Goal: Information Seeking & Learning: Learn about a topic

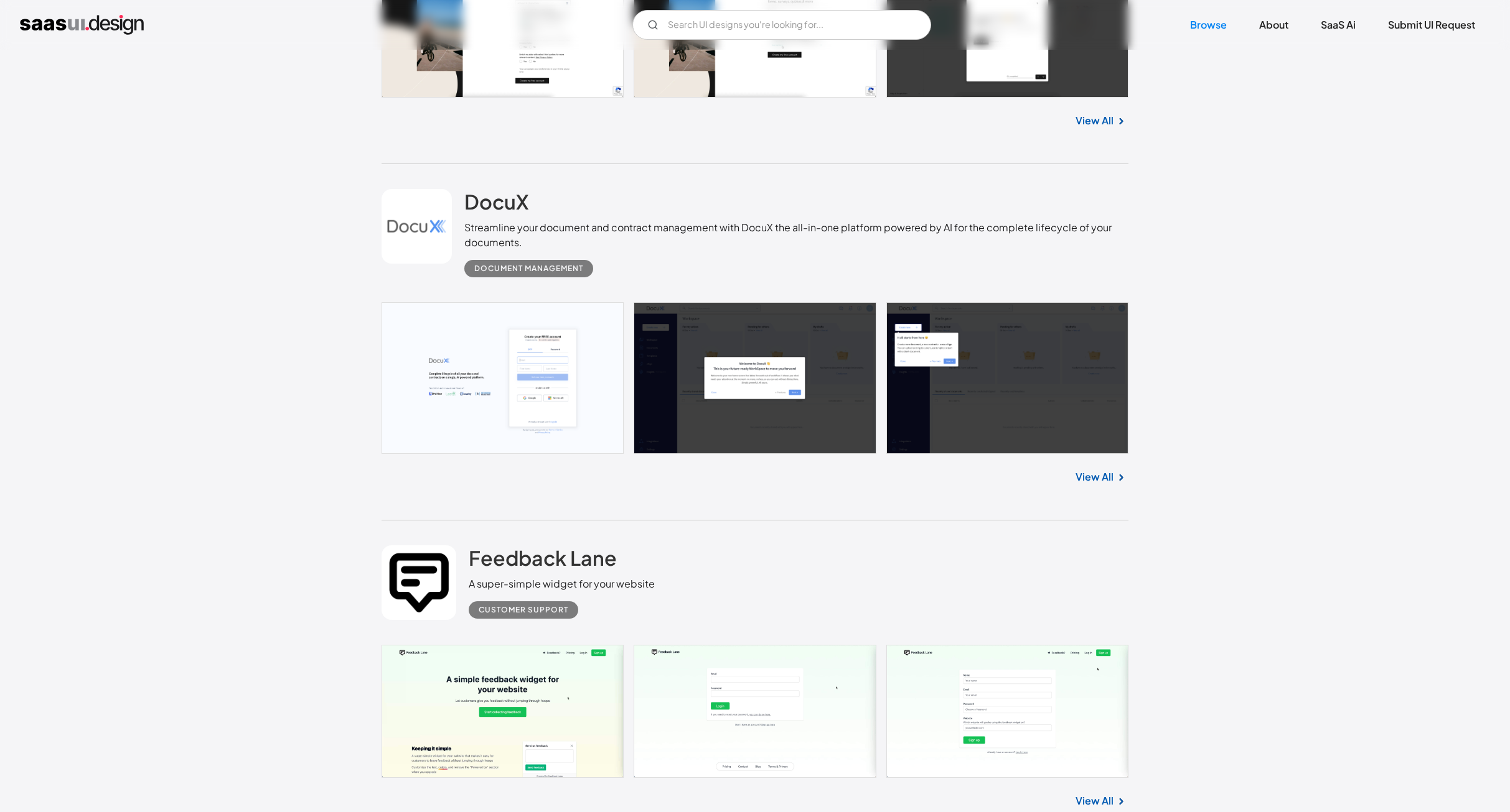
scroll to position [4043, 0]
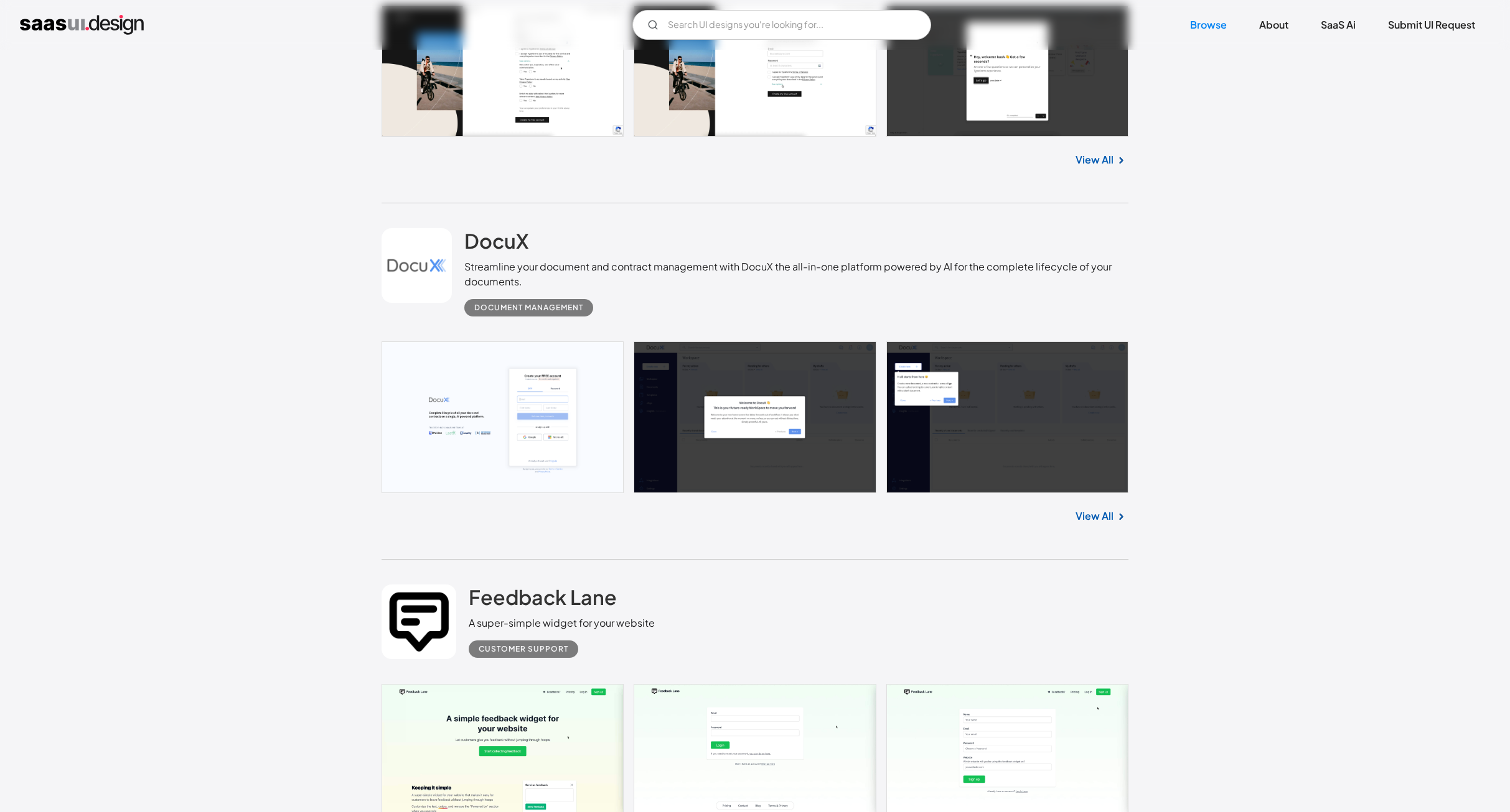
click at [1105, 517] on link "View All" at bounding box center [1094, 516] width 38 height 15
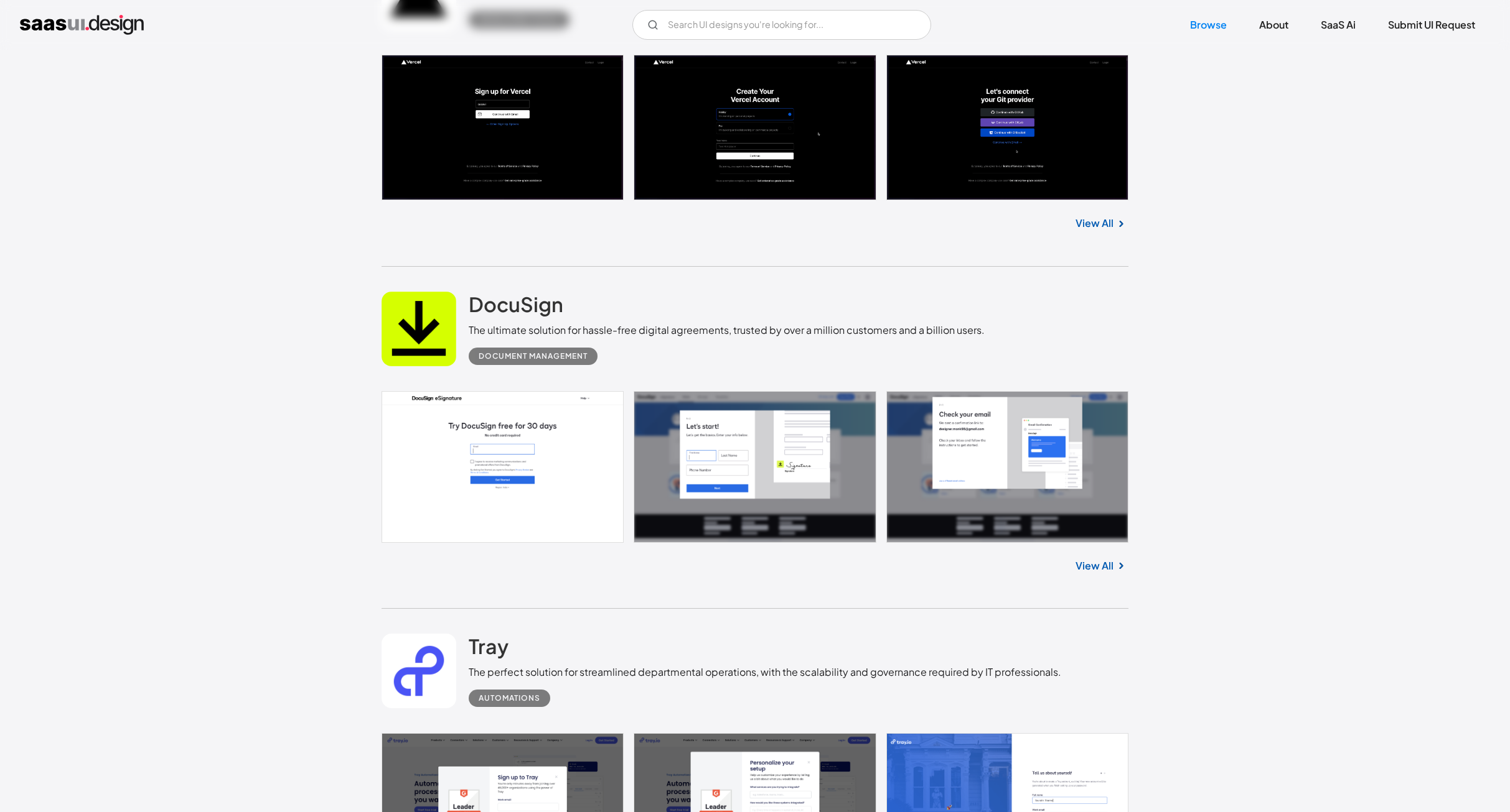
scroll to position [1742, 0]
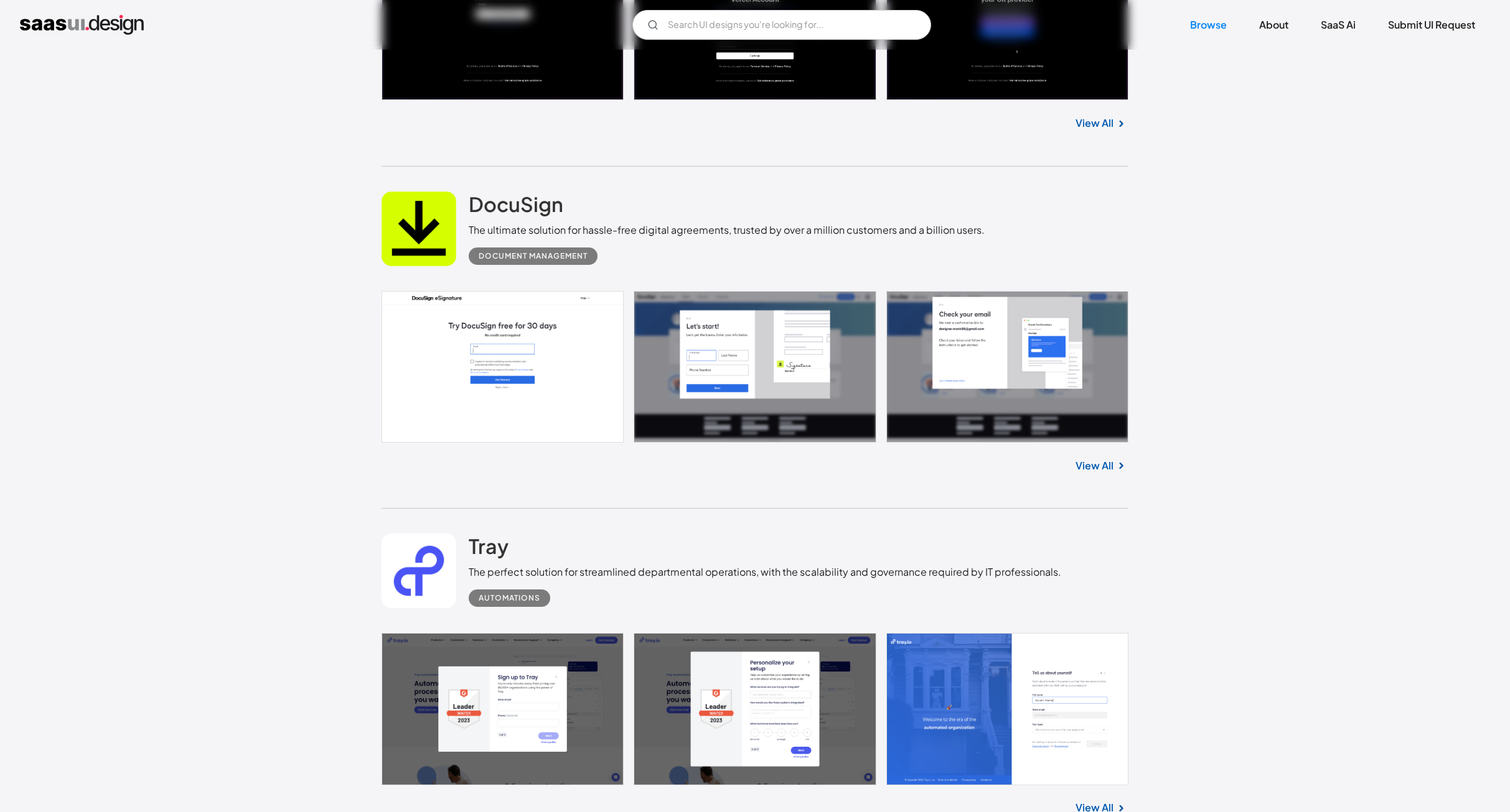
click at [1101, 463] on link "View All" at bounding box center [1094, 466] width 38 height 15
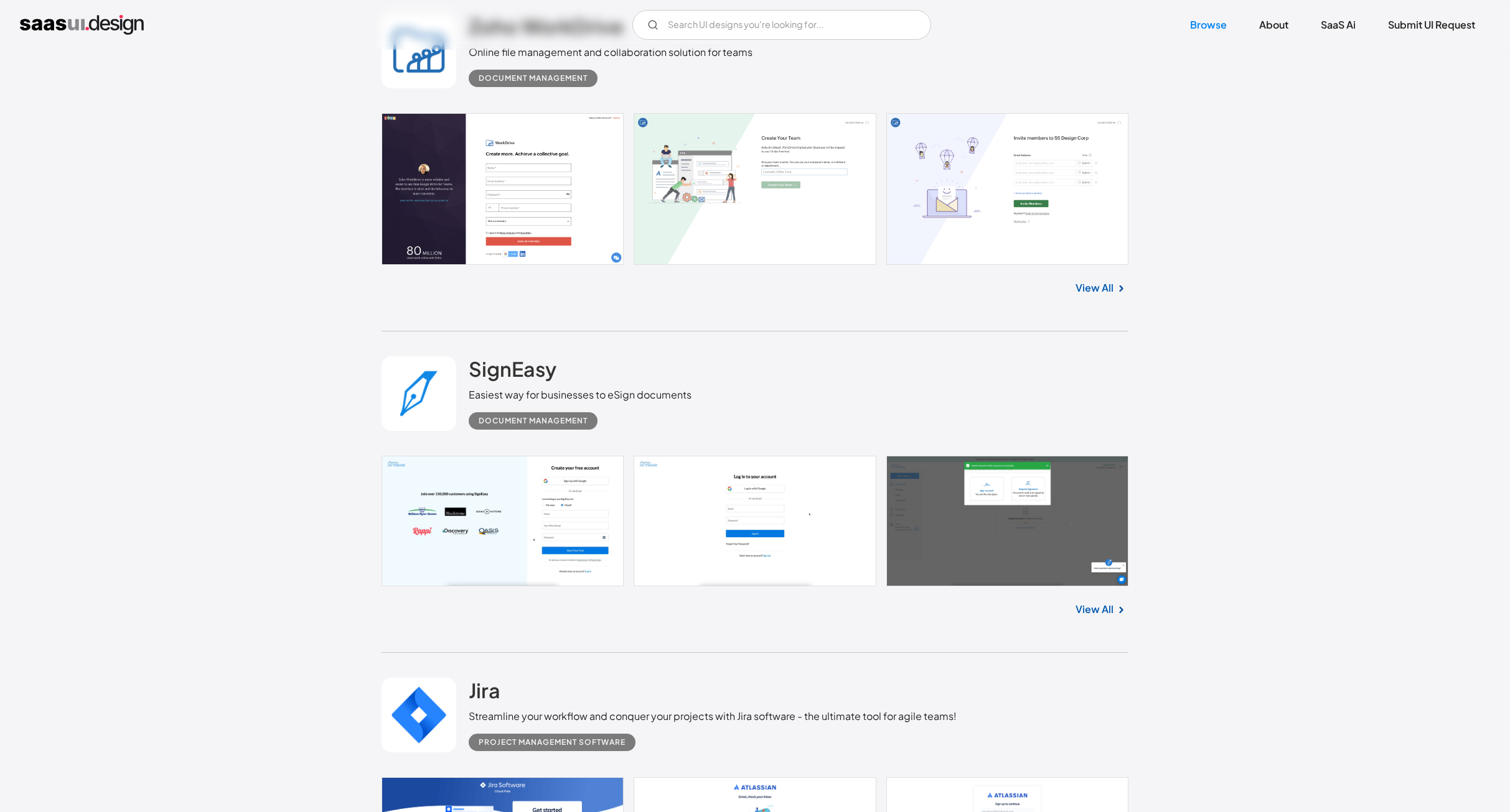
scroll to position [24138, 0]
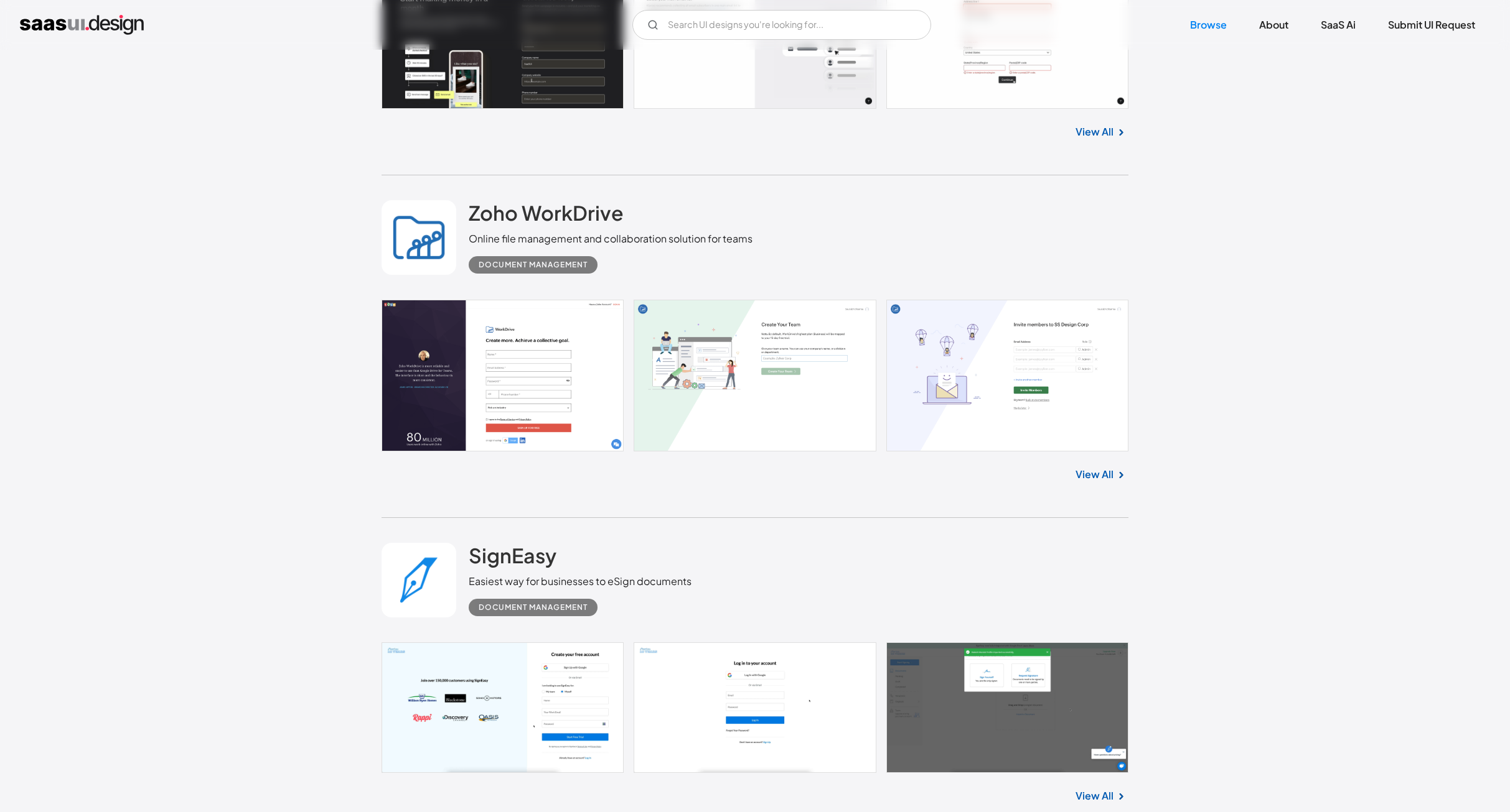
click at [1087, 467] on link "View All" at bounding box center [1094, 474] width 38 height 15
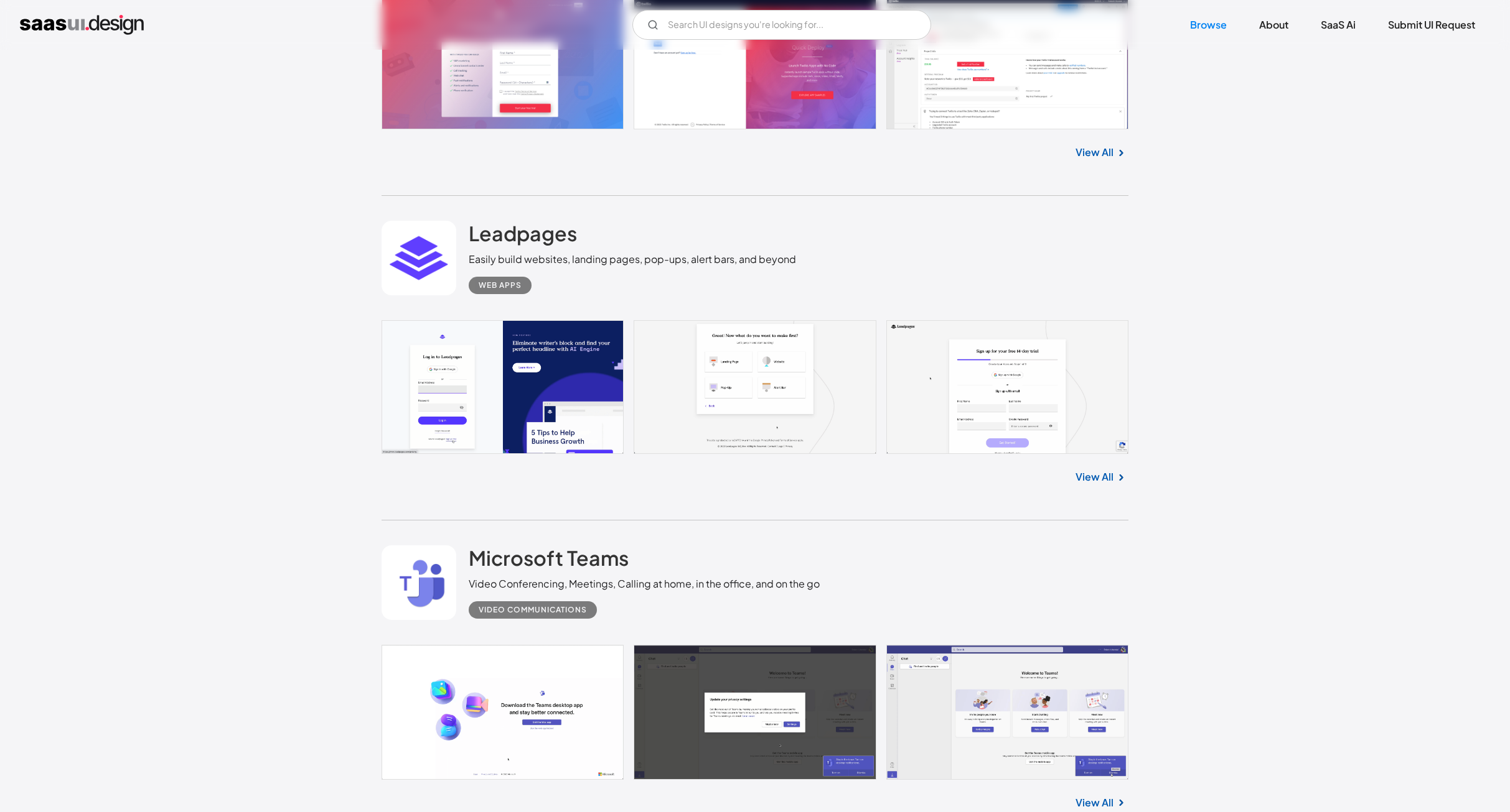
scroll to position [25880, 0]
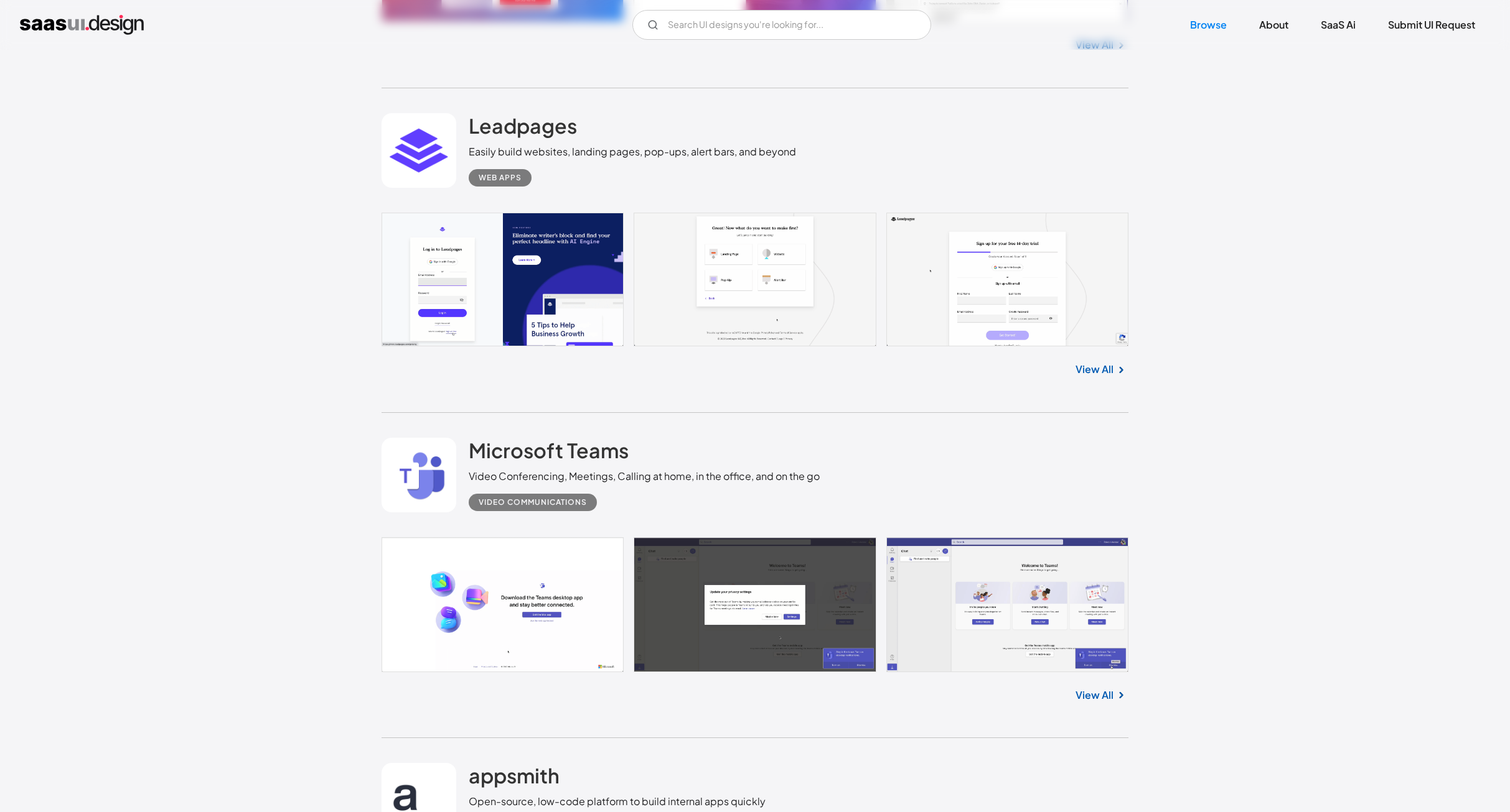
click at [762, 272] on link at bounding box center [755, 279] width 747 height 134
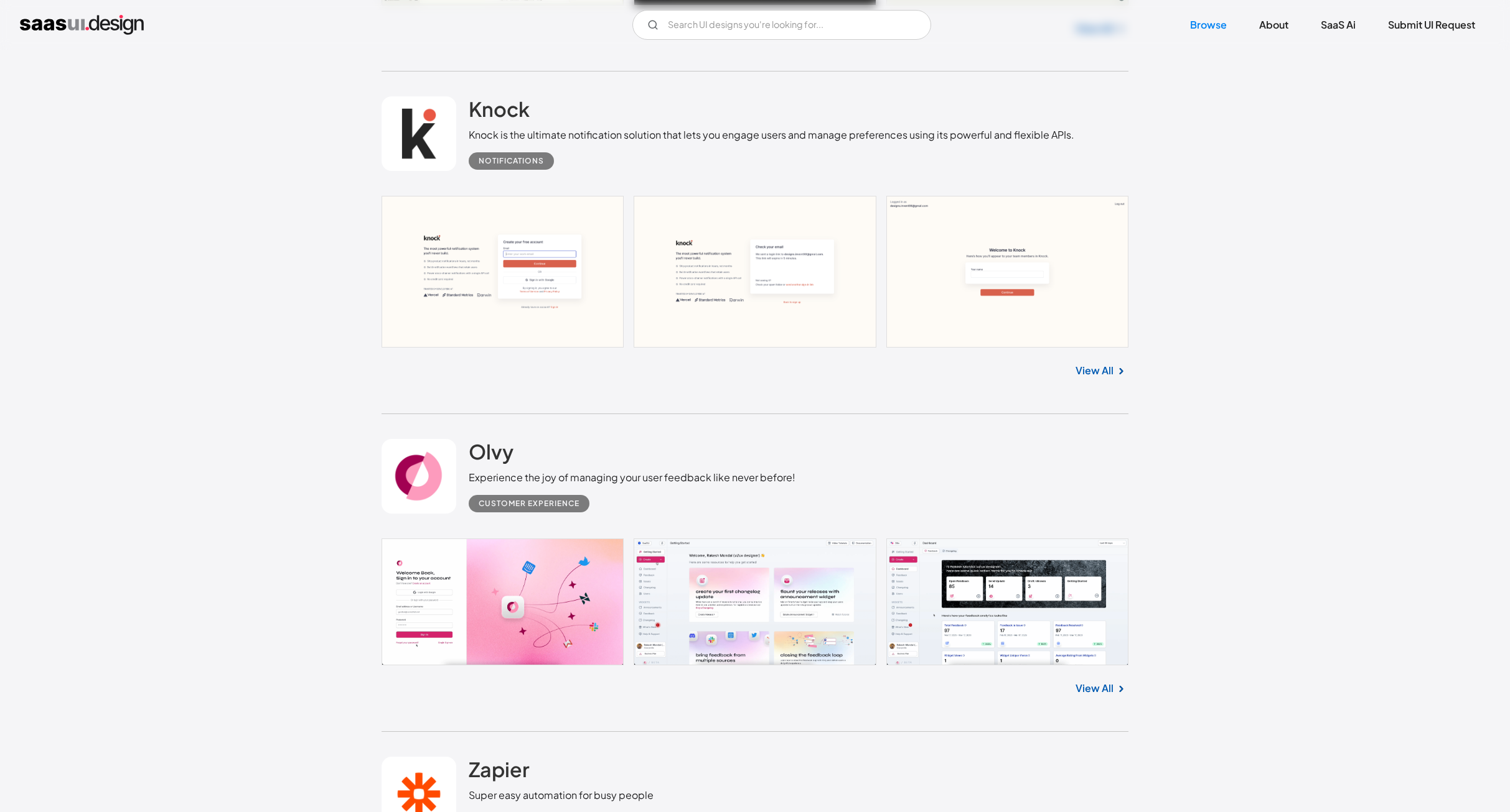
scroll to position [31790, 0]
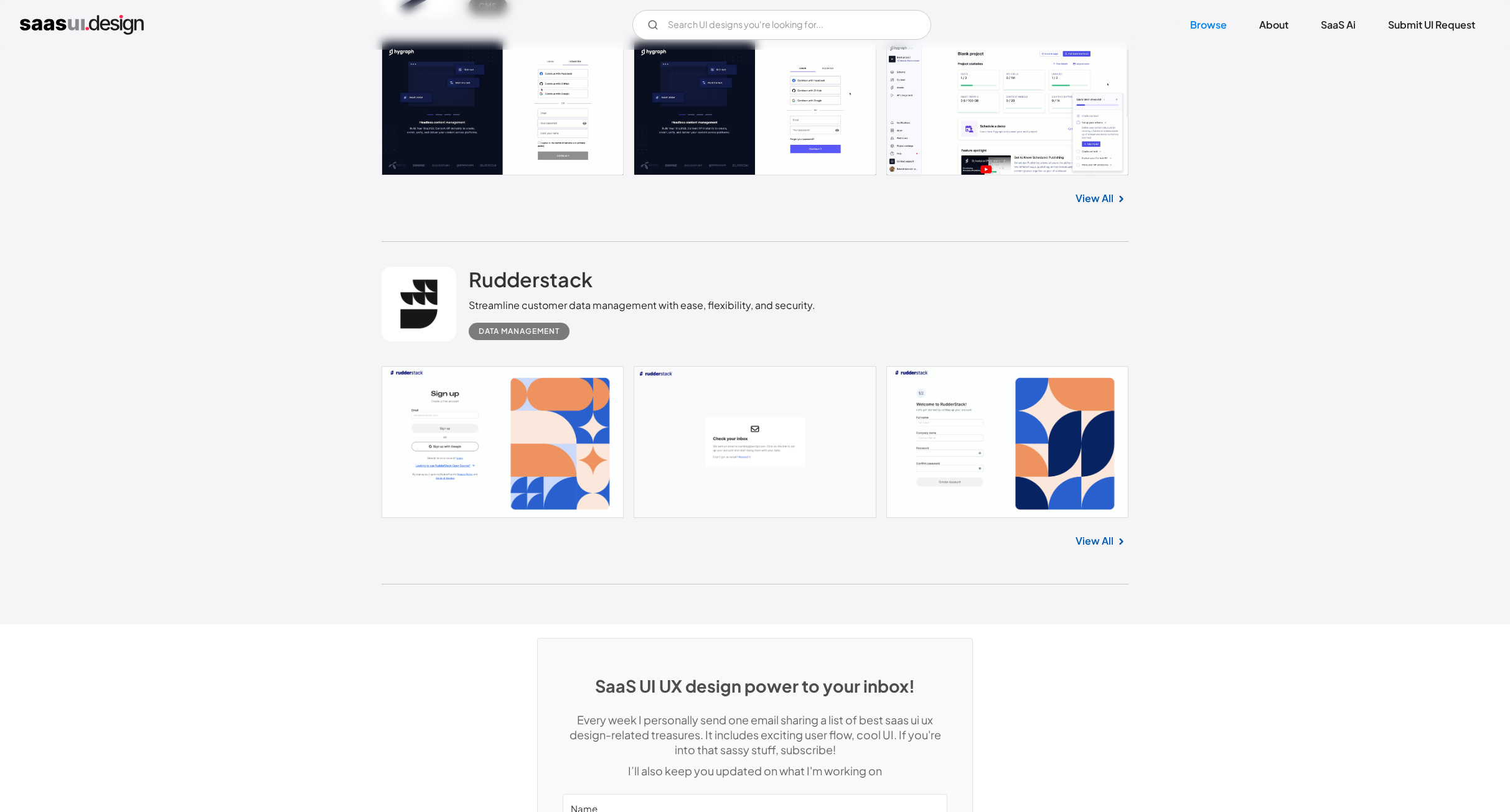
scroll to position [33116, 0]
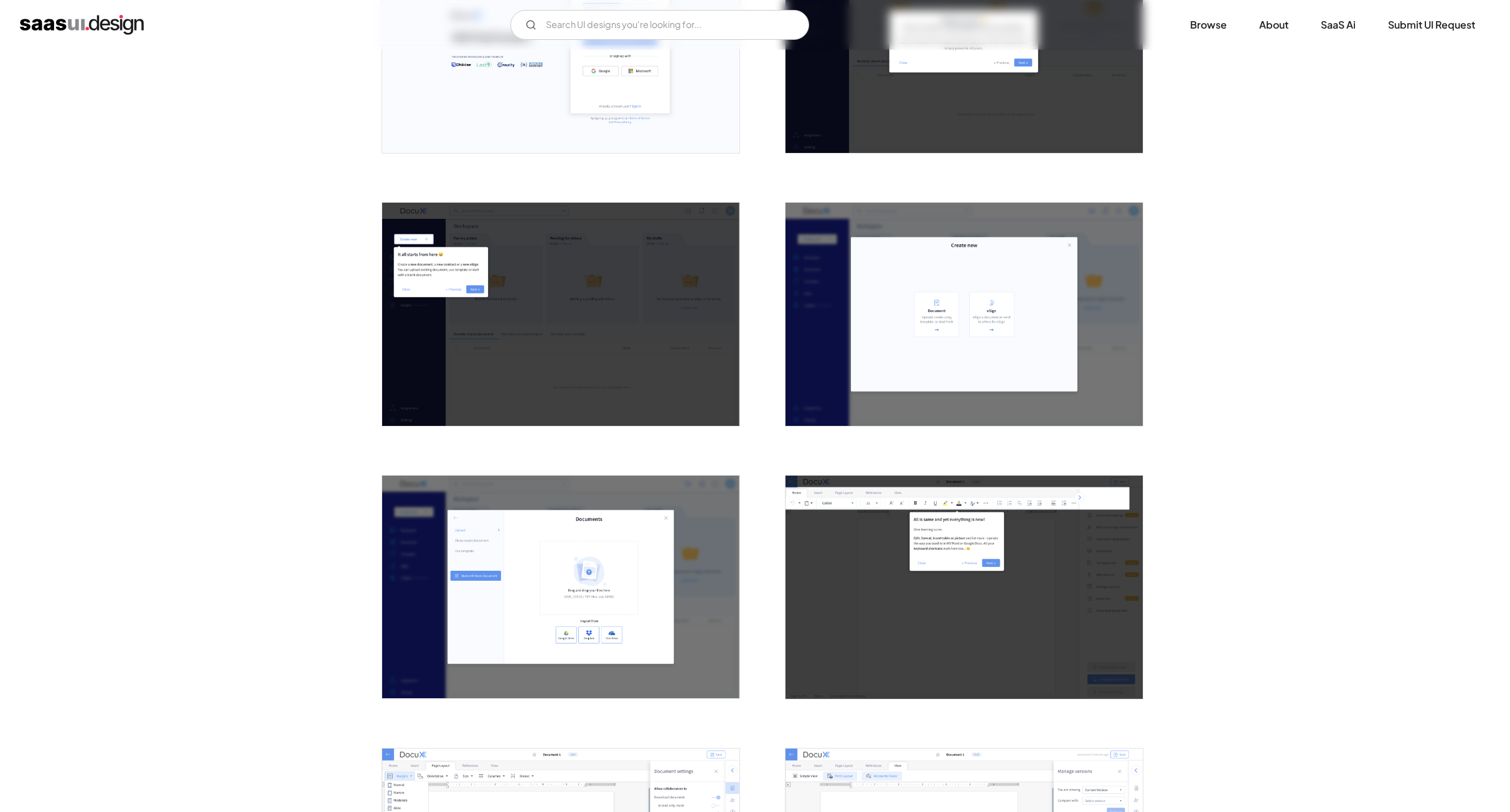
scroll to position [497, 0]
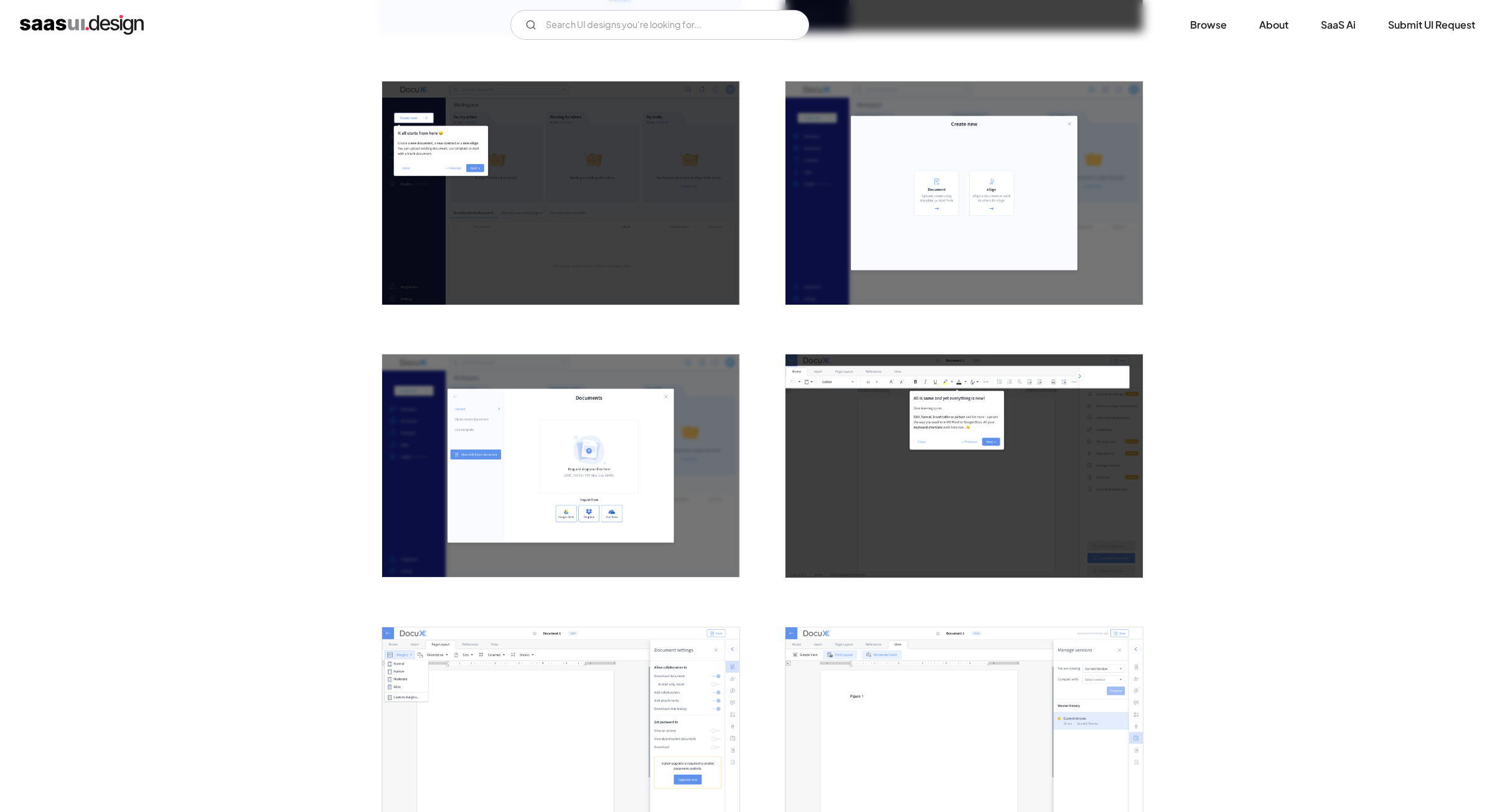
click at [555, 503] on img "open lightbox" at bounding box center [561, 467] width 357 height 224
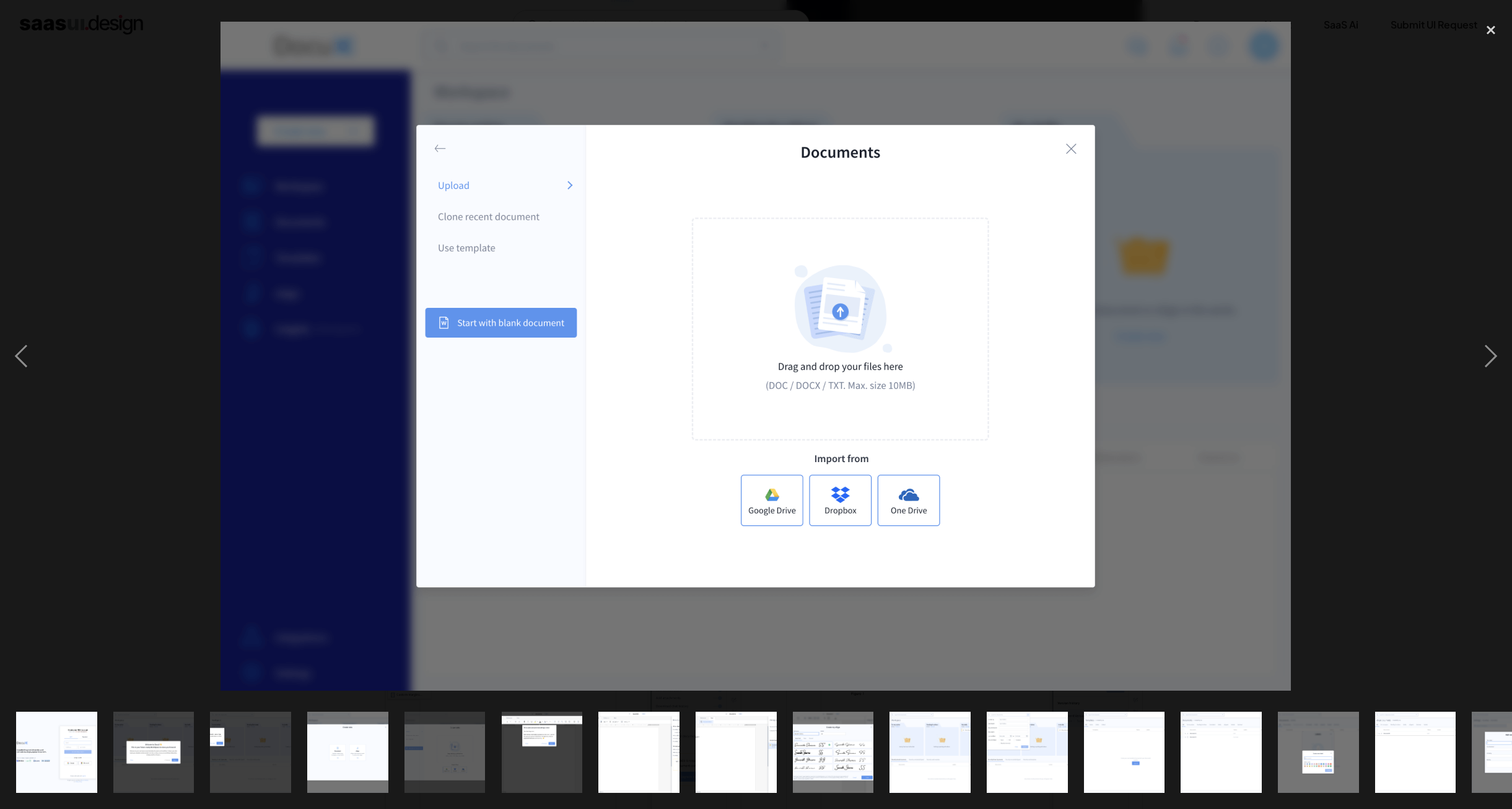
click at [1398, 444] on div at bounding box center [756, 356] width 1512 height 680
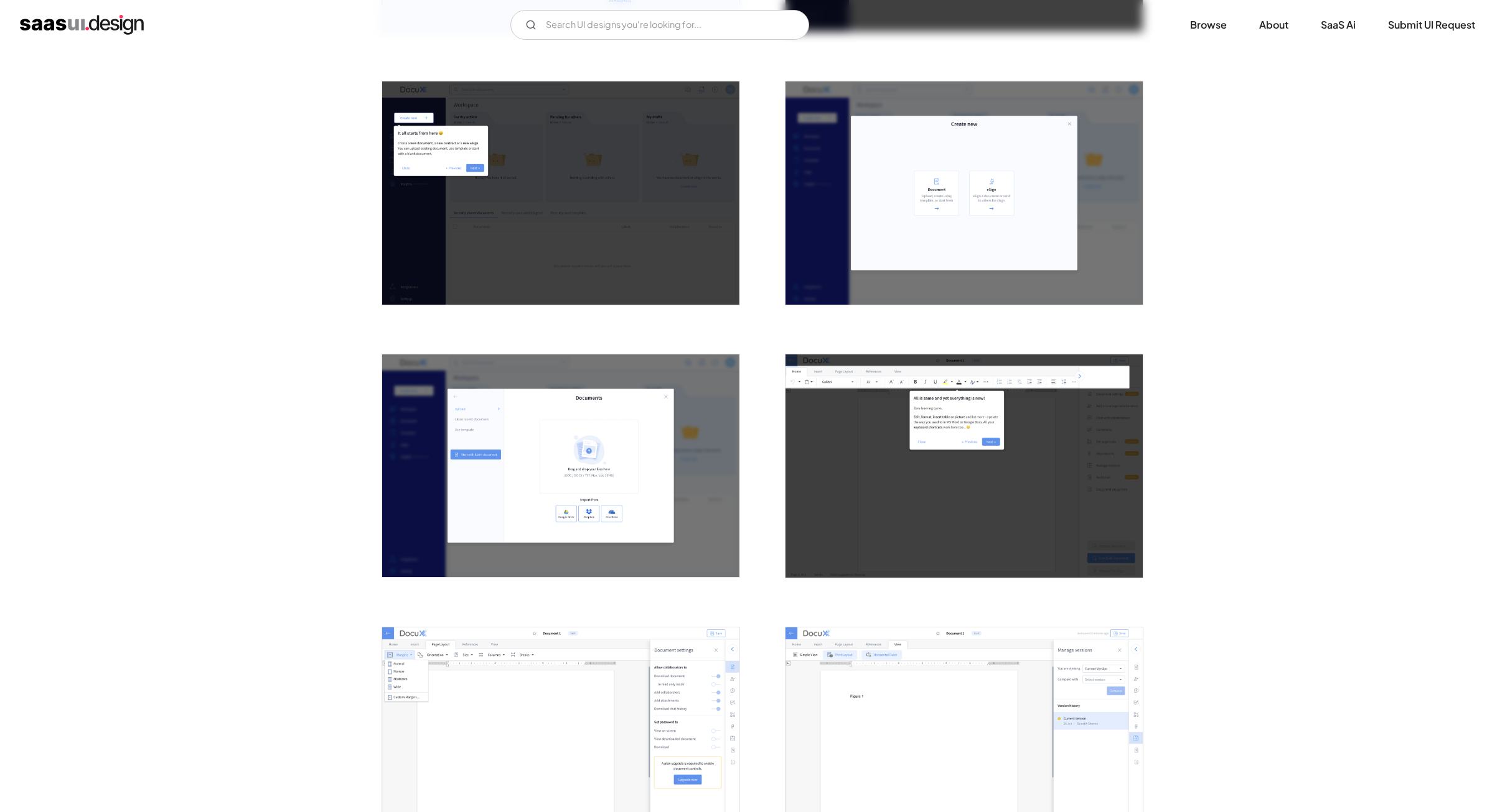
click at [613, 223] on img "open lightbox" at bounding box center [561, 193] width 357 height 224
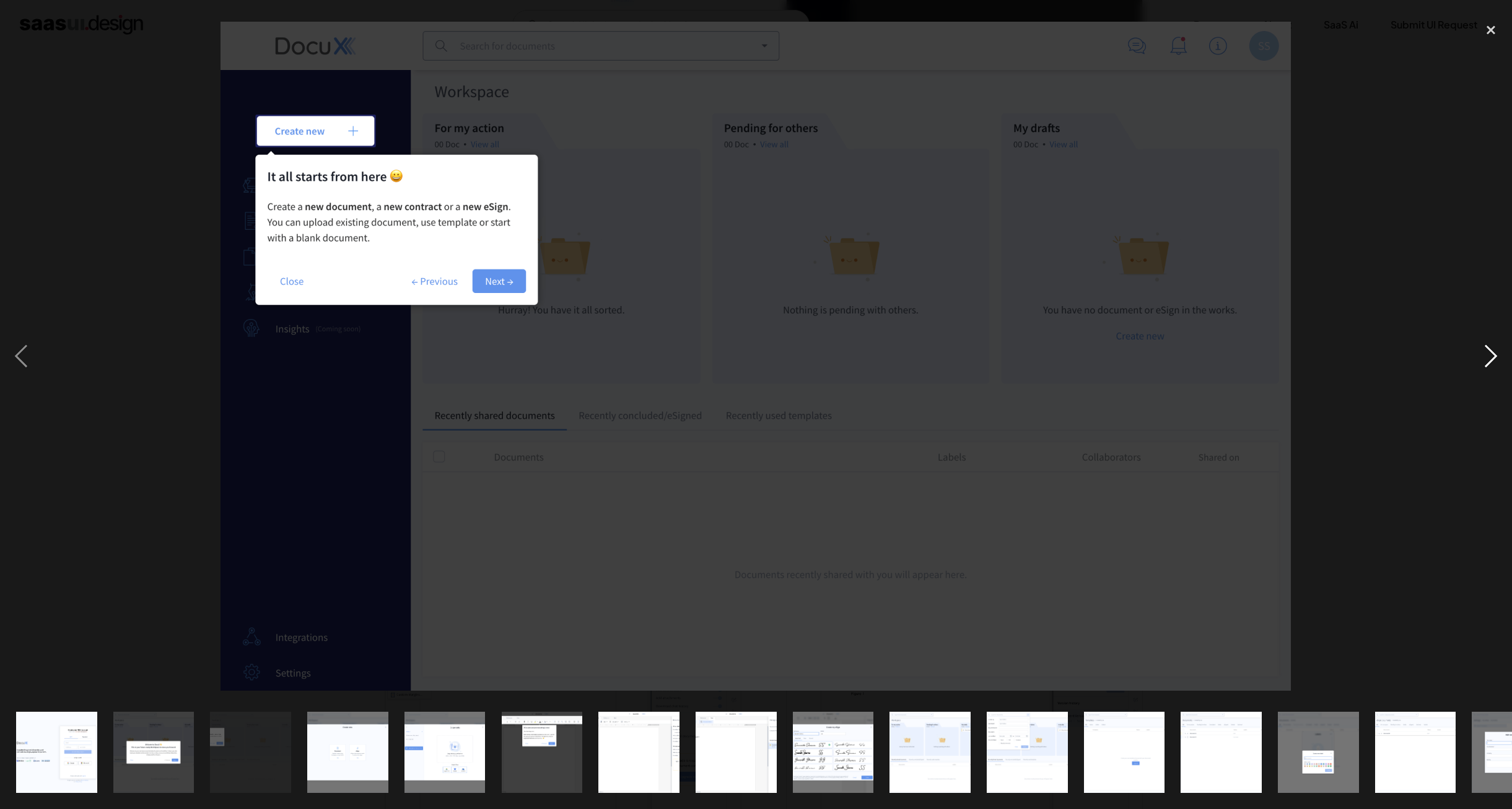
click at [1493, 348] on div "next image" at bounding box center [1491, 356] width 42 height 680
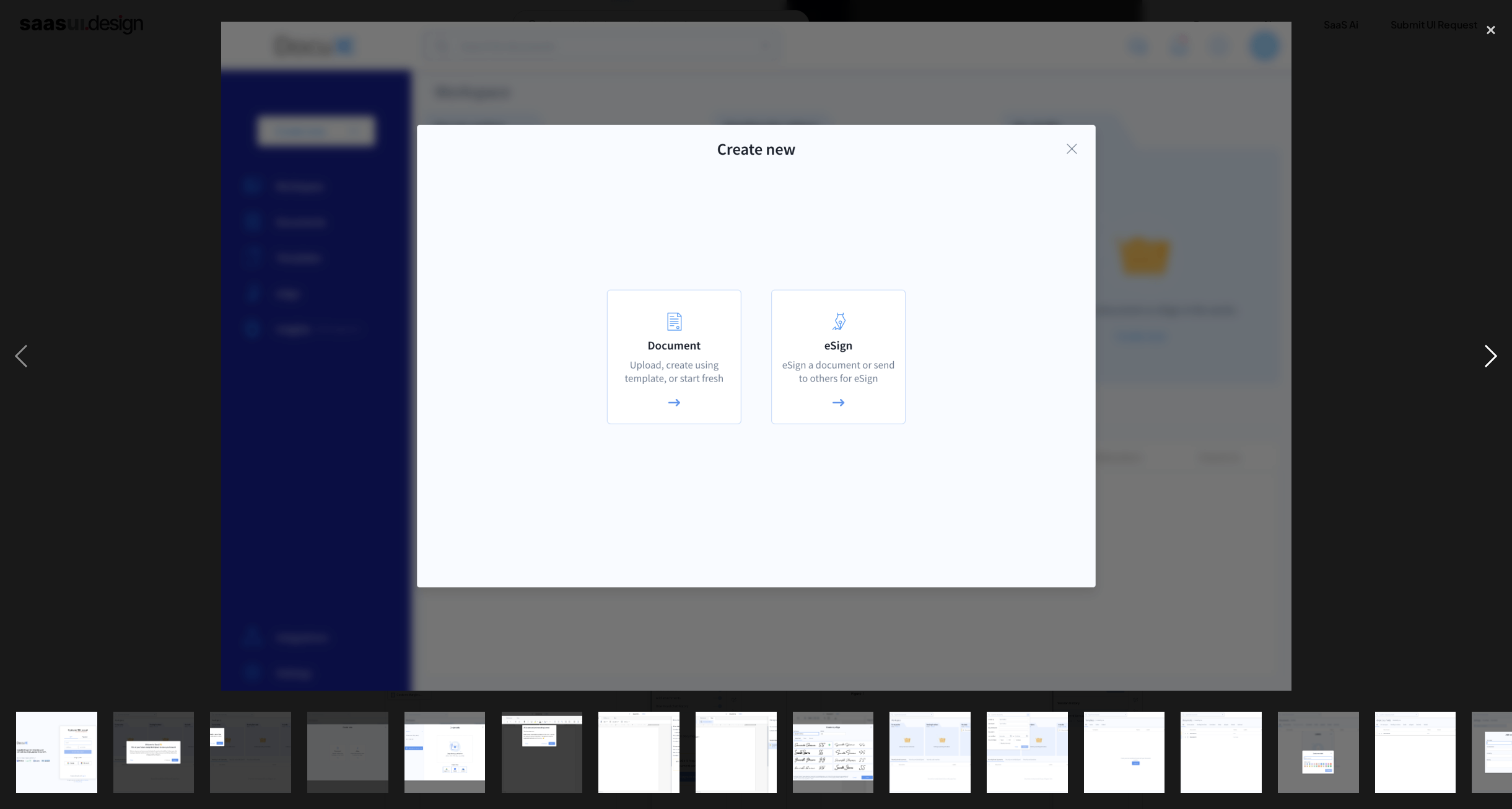
click at [1493, 348] on div "next image" at bounding box center [1491, 356] width 42 height 680
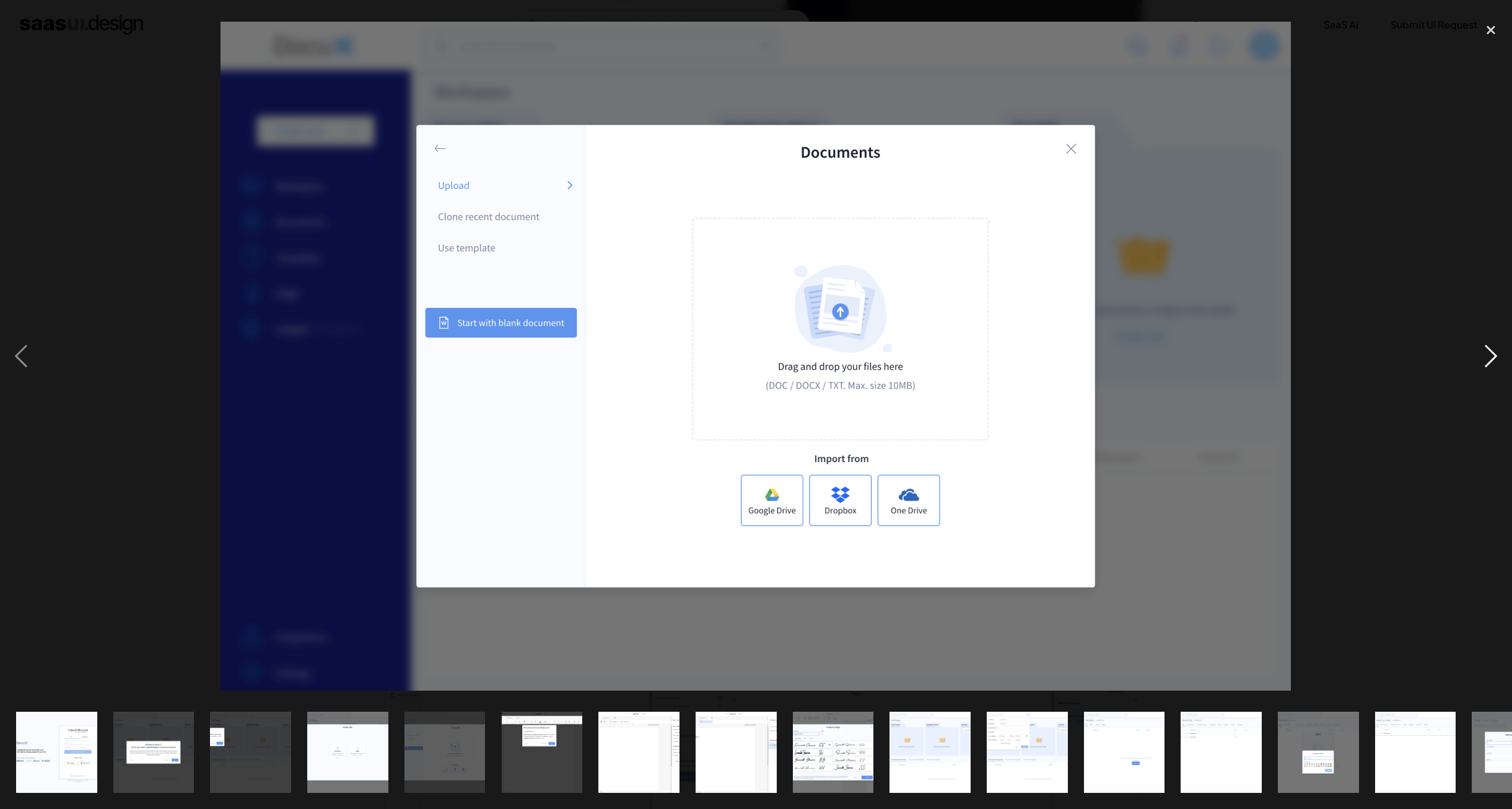
click at [1493, 348] on div "next image" at bounding box center [1491, 356] width 42 height 680
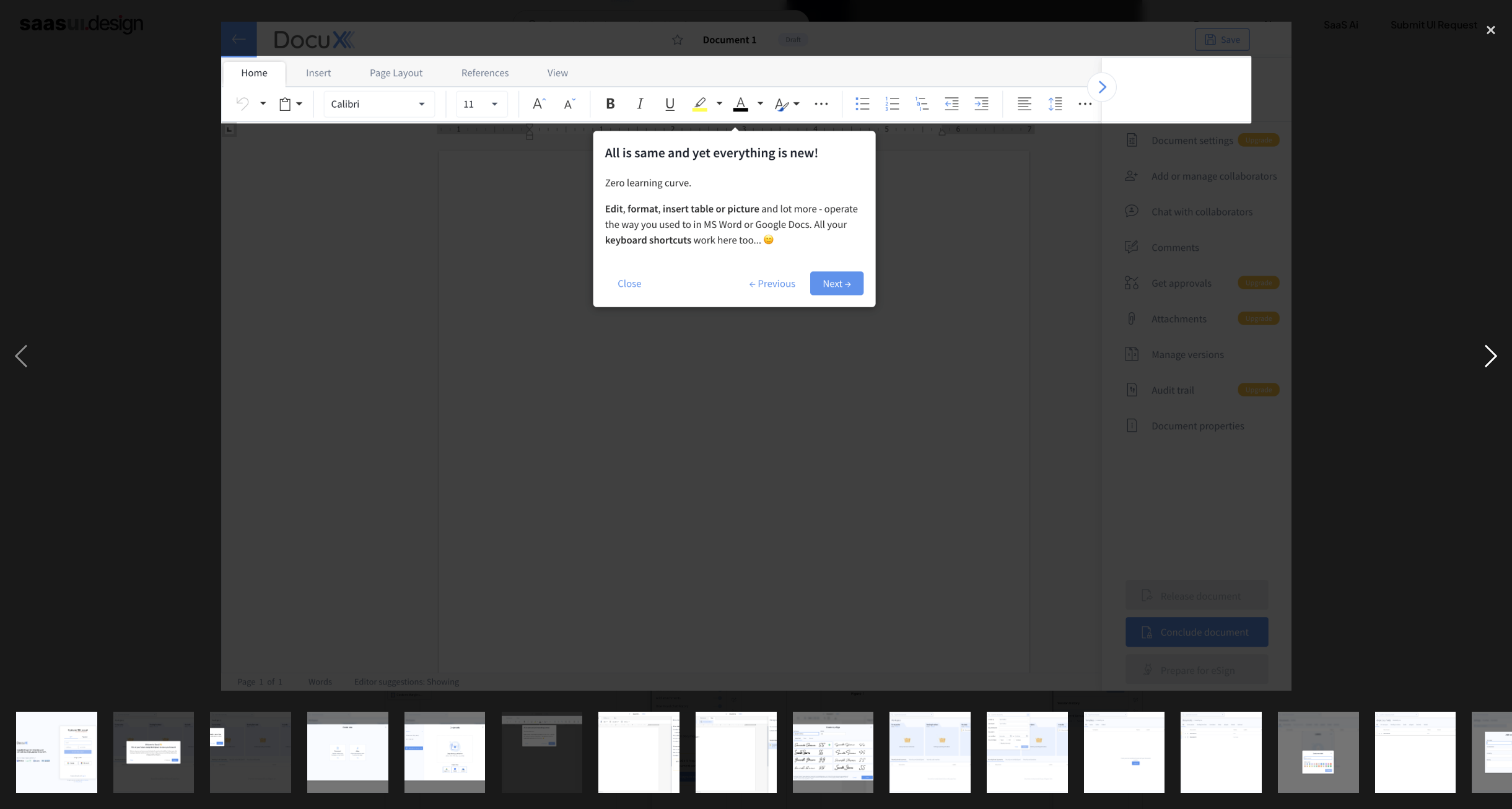
click at [1493, 348] on div "next image" at bounding box center [1491, 356] width 42 height 680
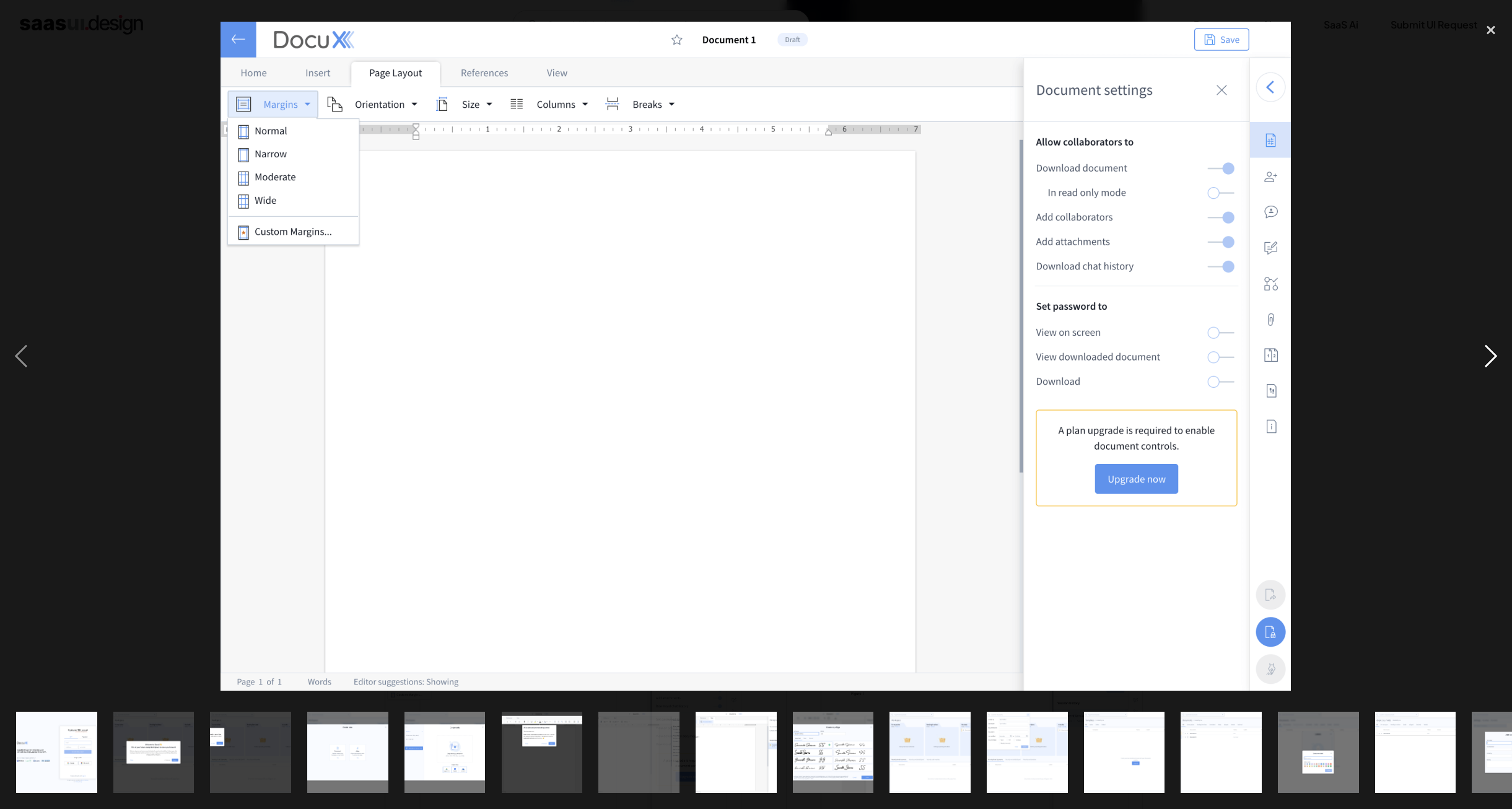
click at [1493, 348] on div "next image" at bounding box center [1491, 356] width 42 height 680
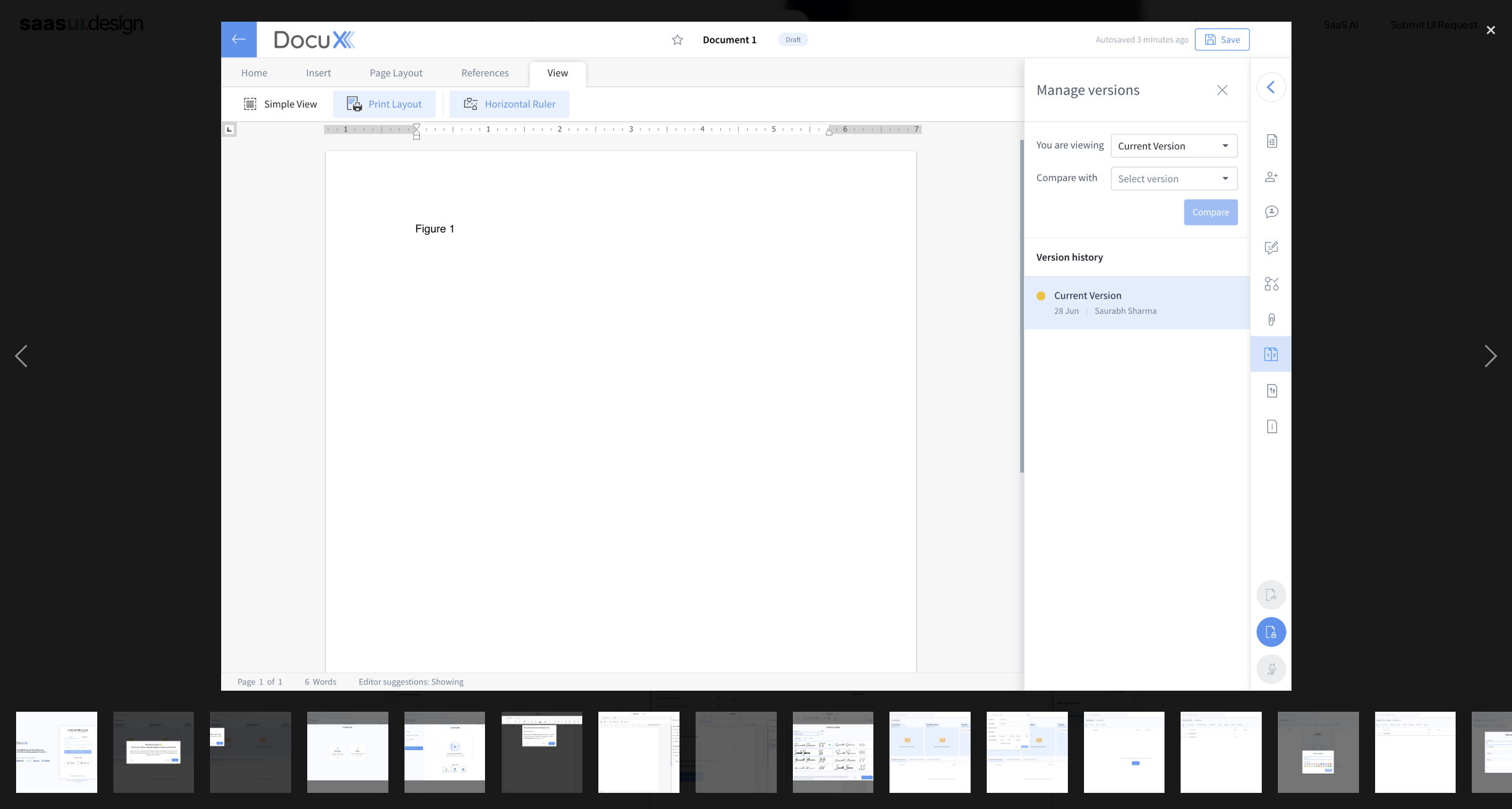
click at [1456, 363] on div at bounding box center [756, 356] width 1512 height 680
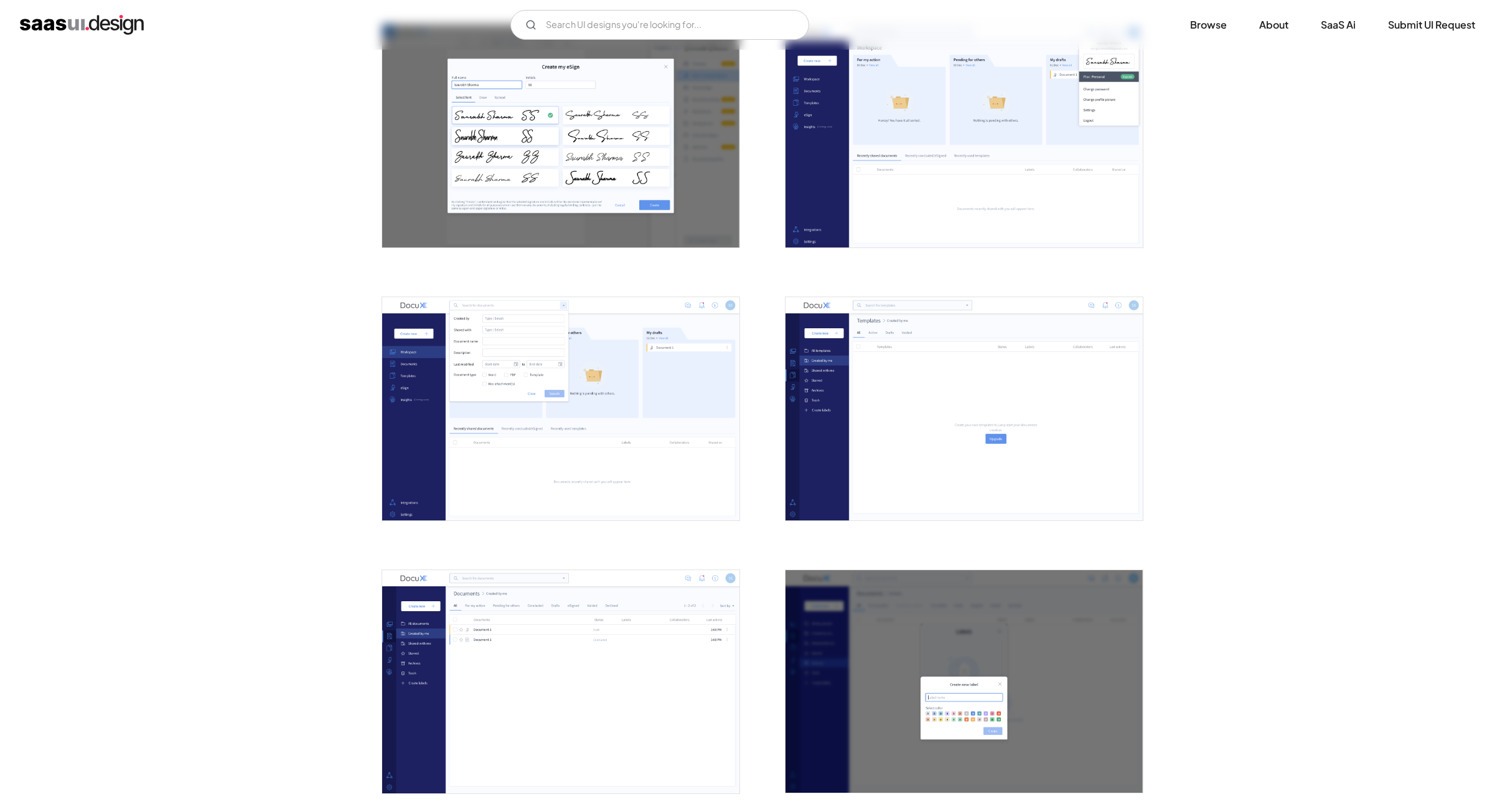
scroll to position [1493, 0]
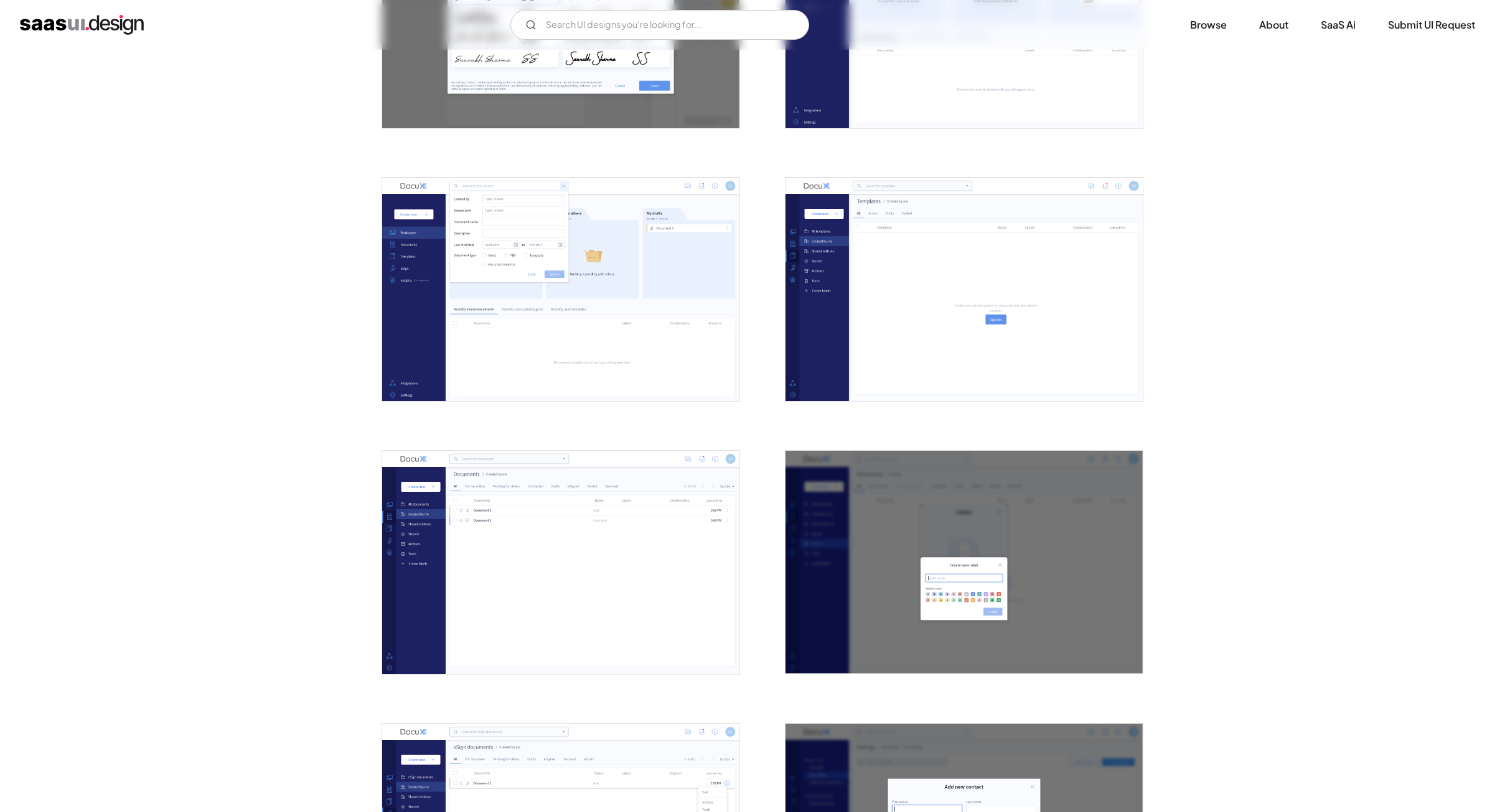
click at [644, 297] on img "open lightbox" at bounding box center [561, 289] width 357 height 224
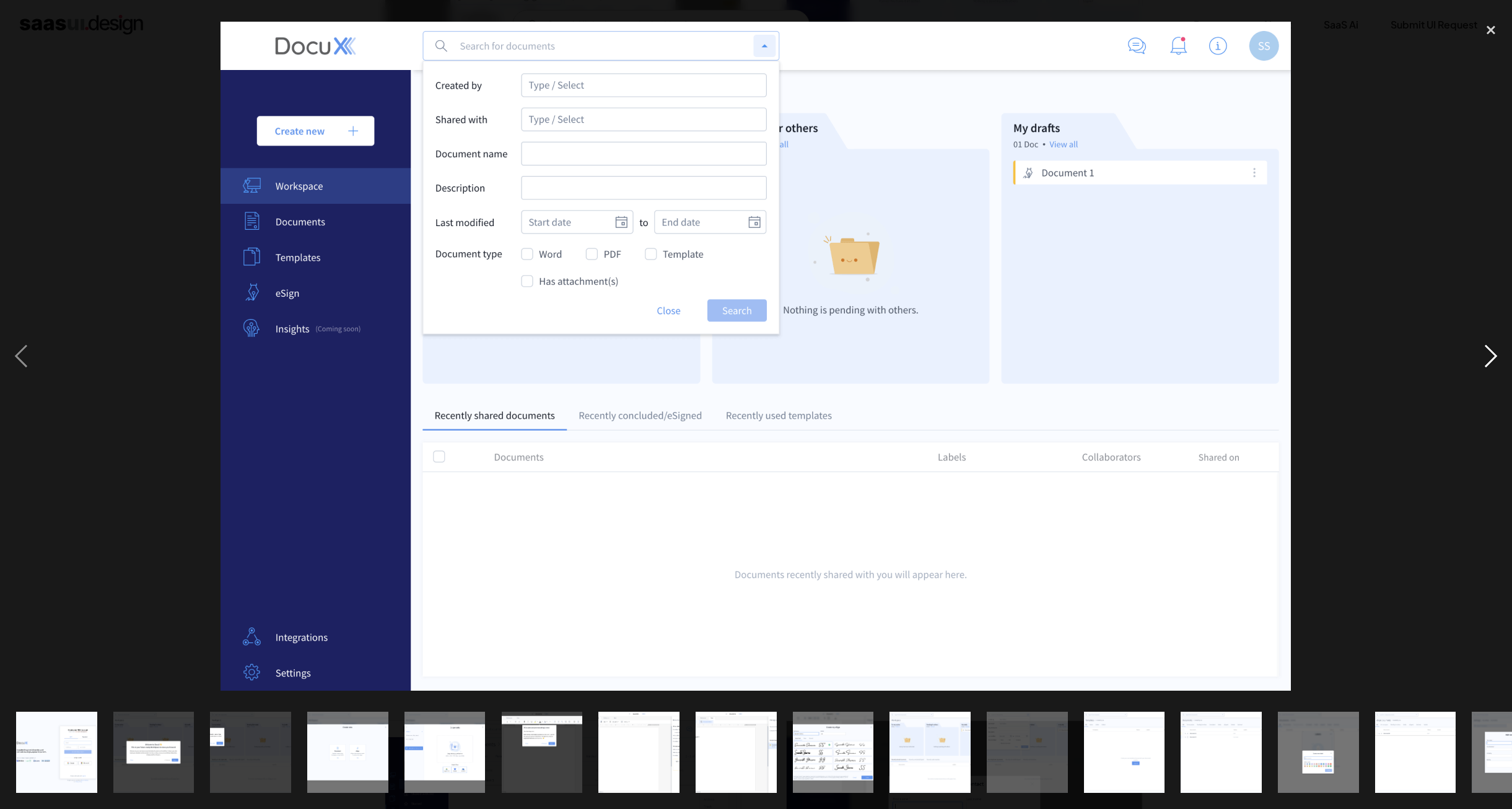
click at [1471, 360] on div "next image" at bounding box center [1491, 356] width 42 height 680
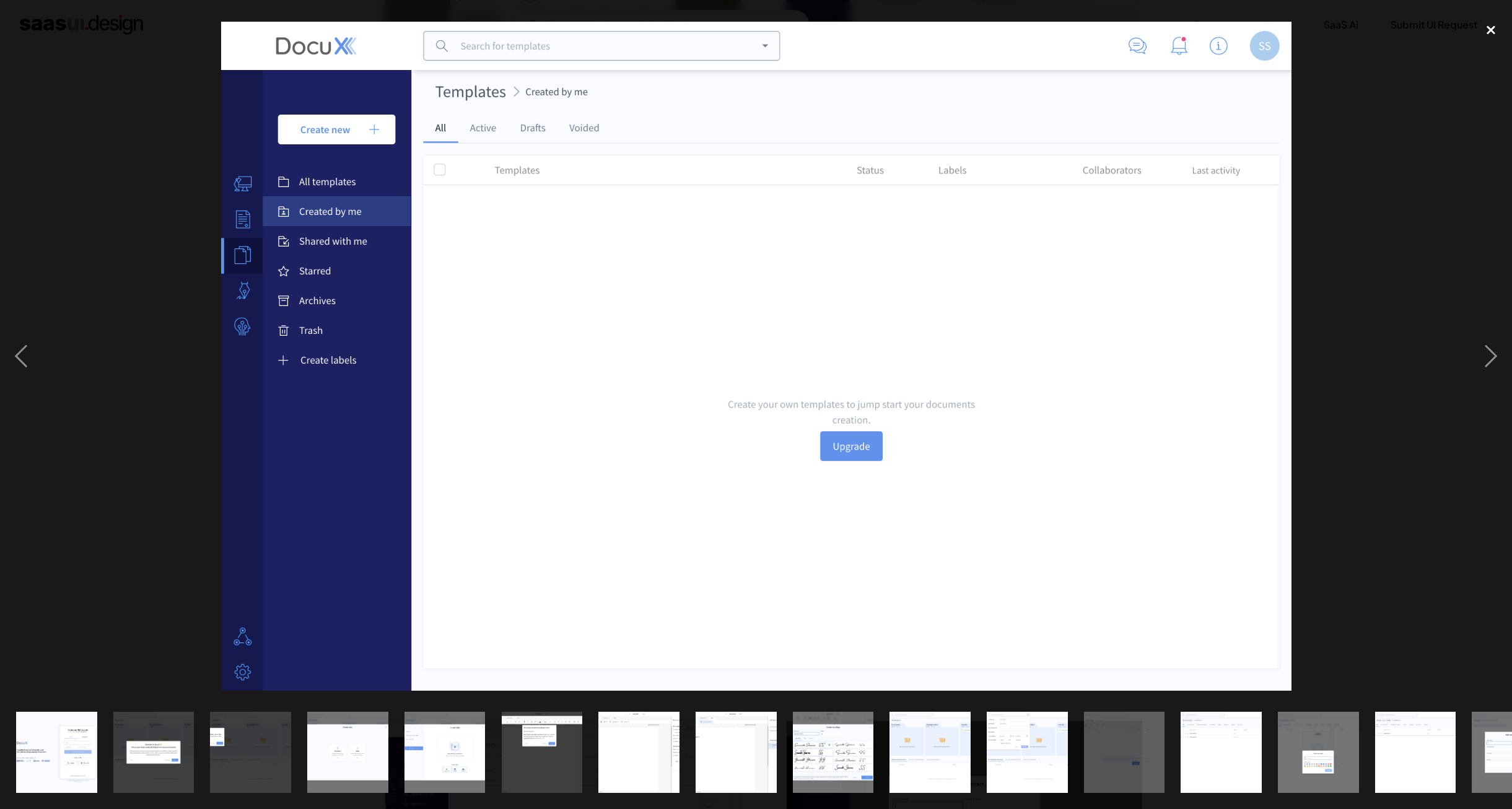
click at [1495, 31] on div "close lightbox" at bounding box center [1491, 29] width 42 height 27
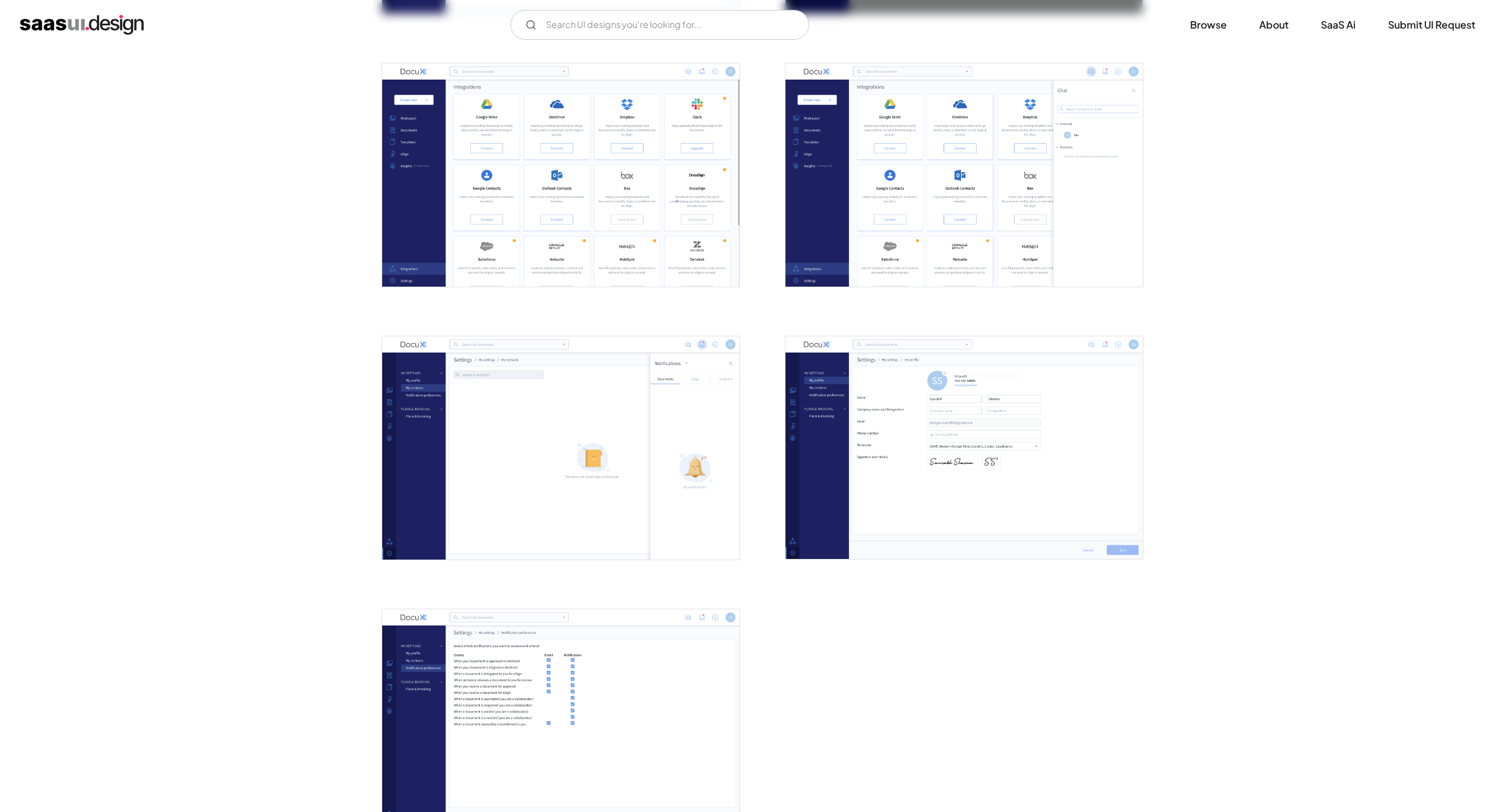
scroll to position [2551, 0]
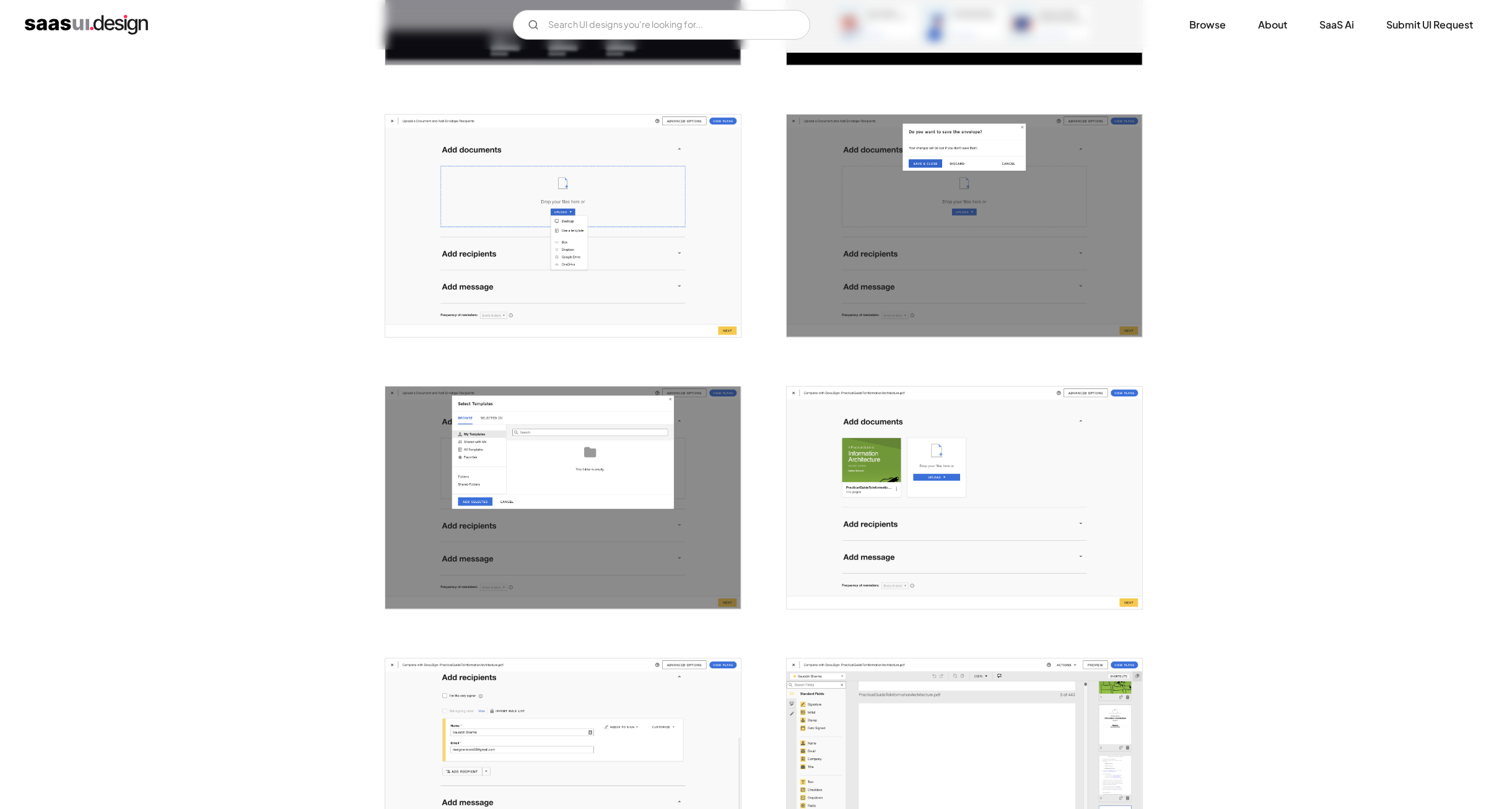
scroll to position [1240, 0]
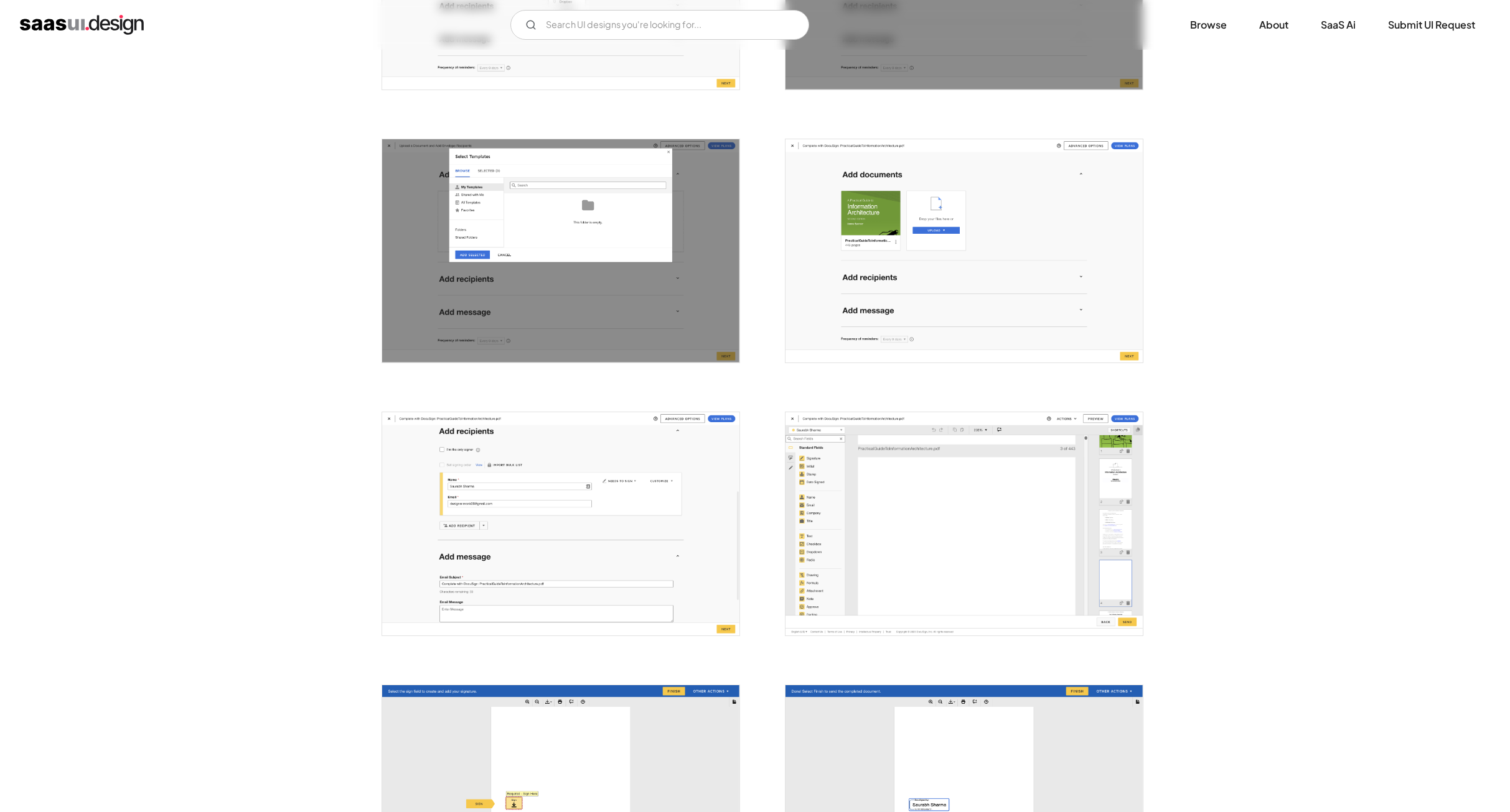
click at [667, 549] on img "open lightbox" at bounding box center [561, 525] width 357 height 224
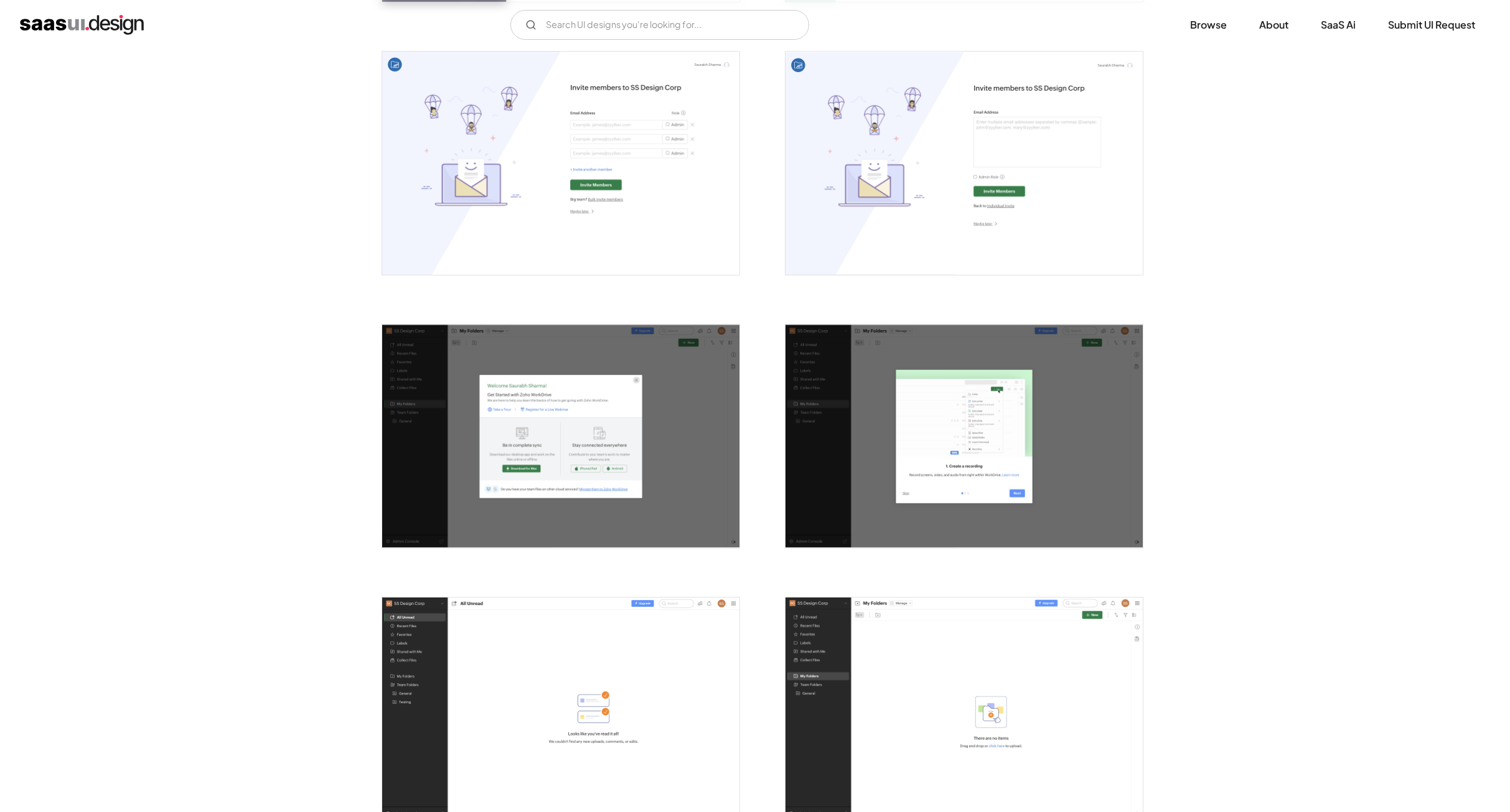
scroll to position [685, 0]
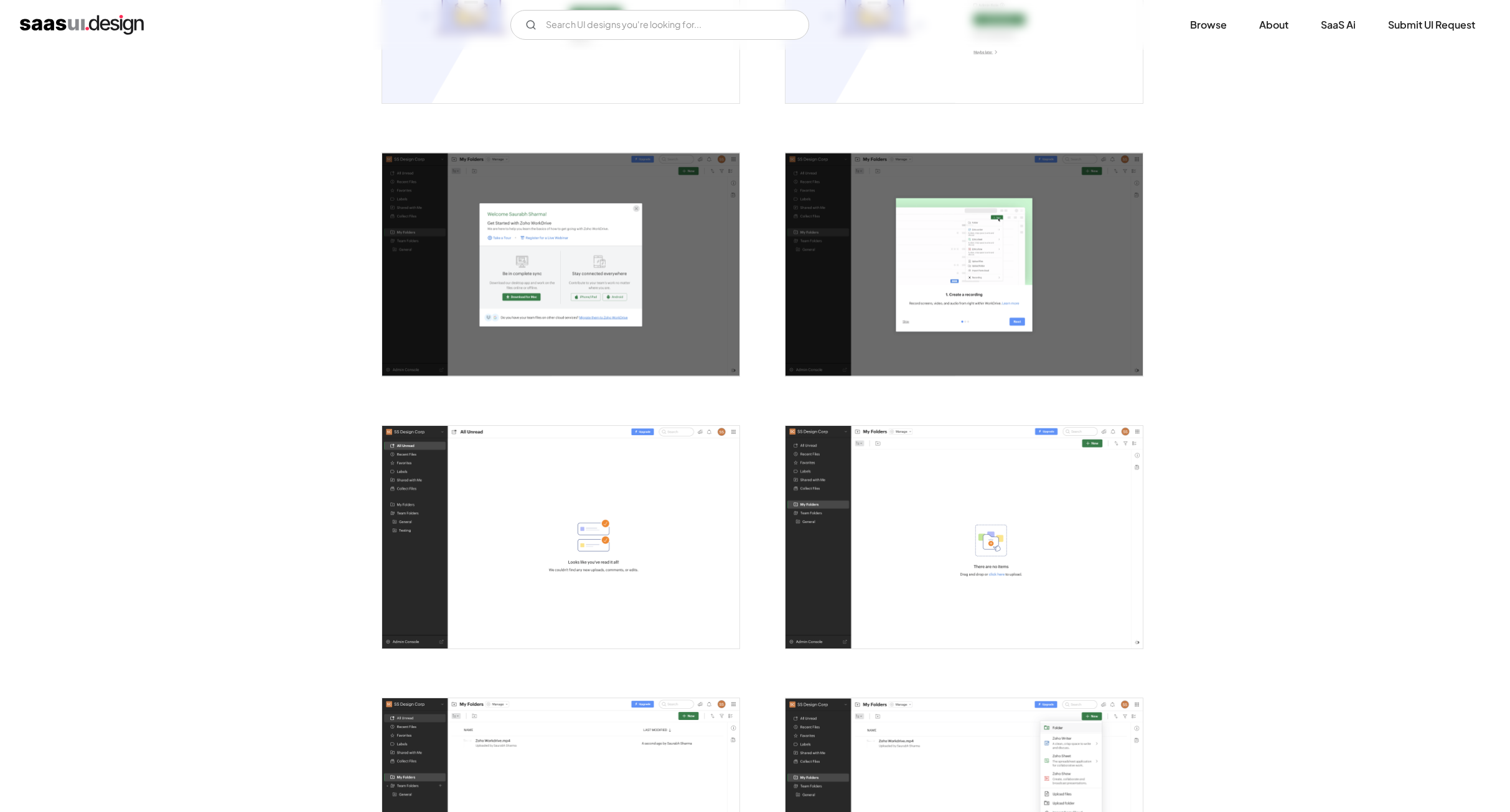
click at [536, 283] on img "open lightbox" at bounding box center [561, 265] width 357 height 224
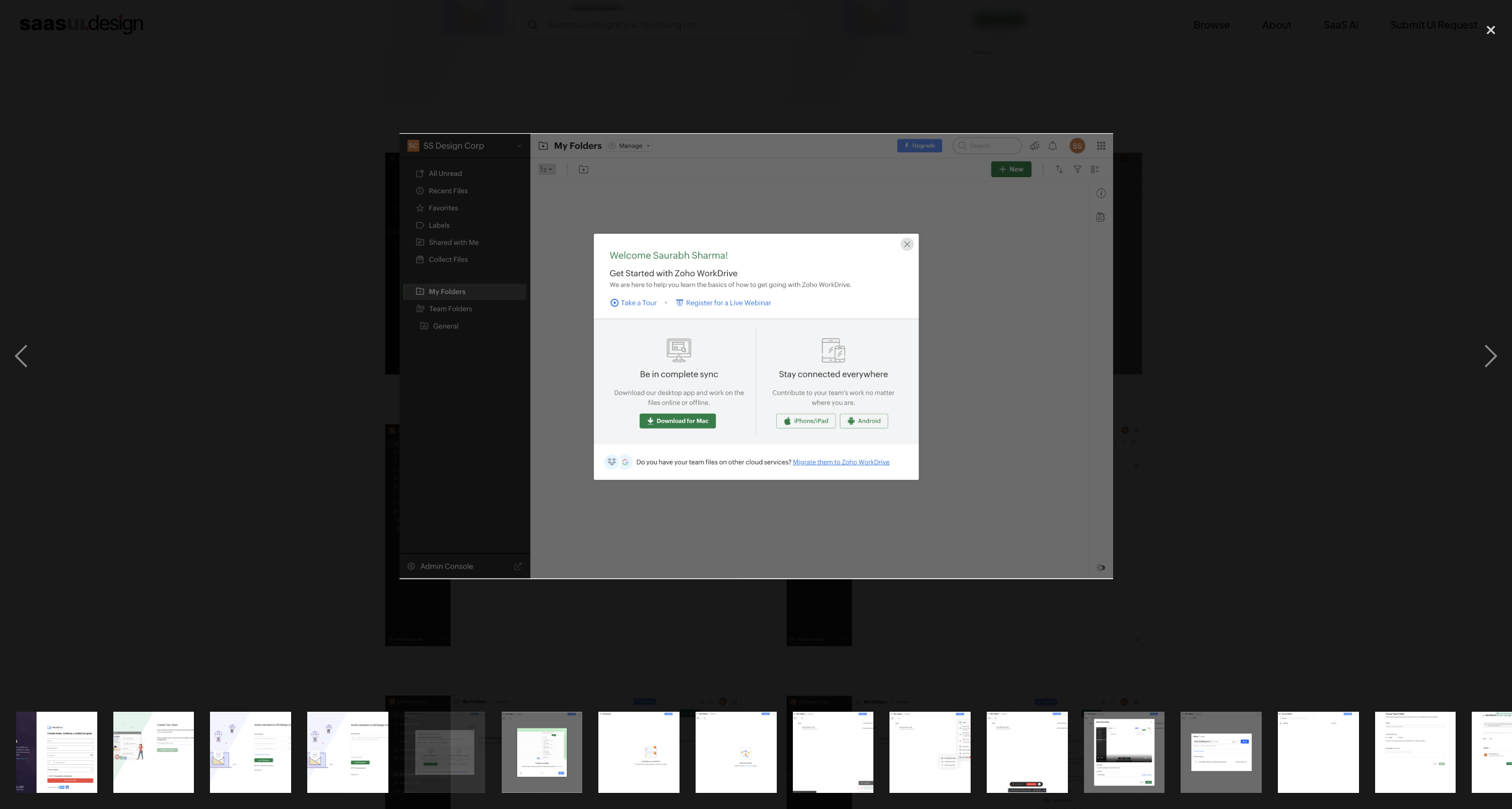
click at [1318, 444] on div at bounding box center [756, 356] width 1512 height 680
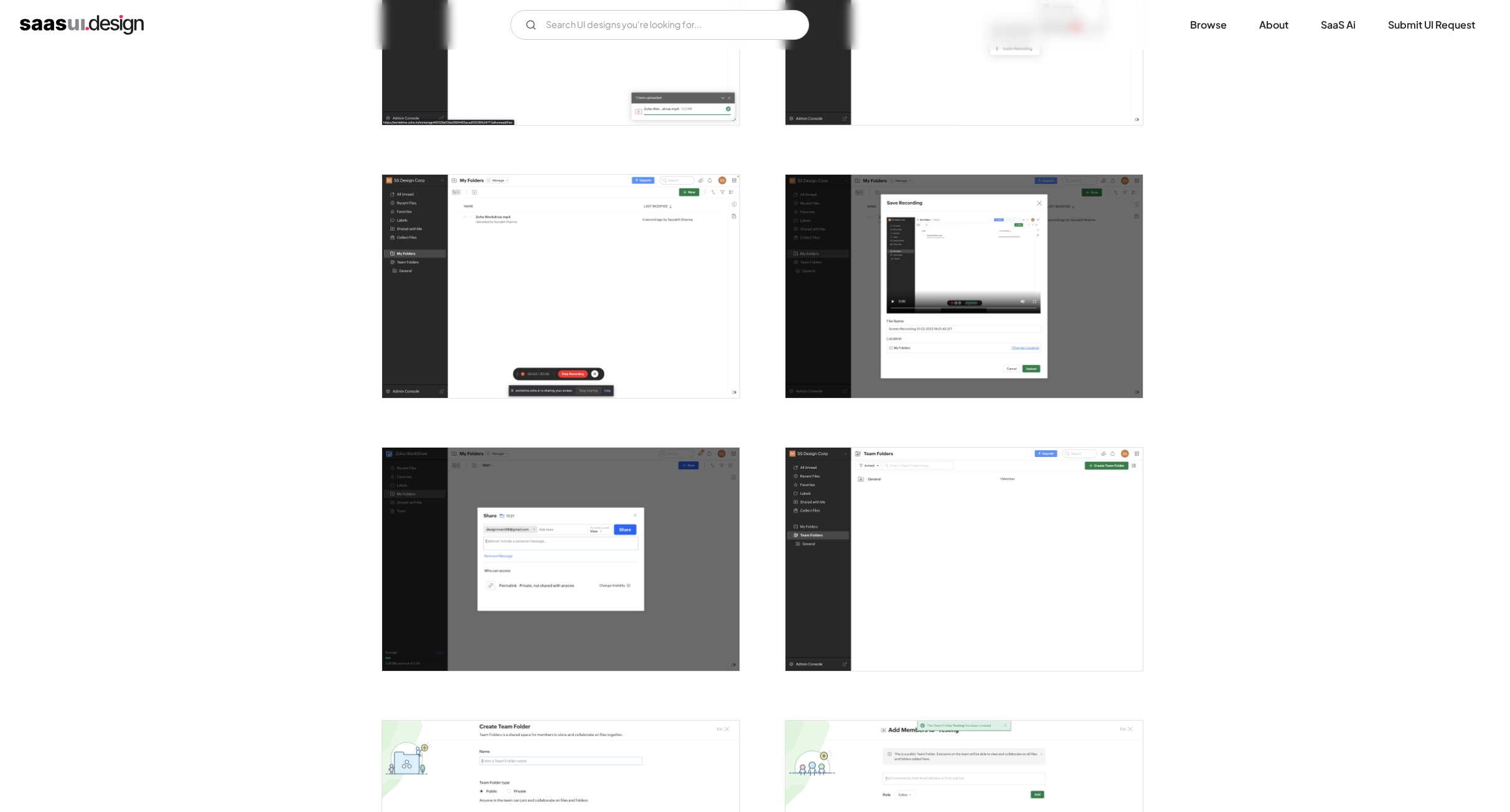
scroll to position [1617, 0]
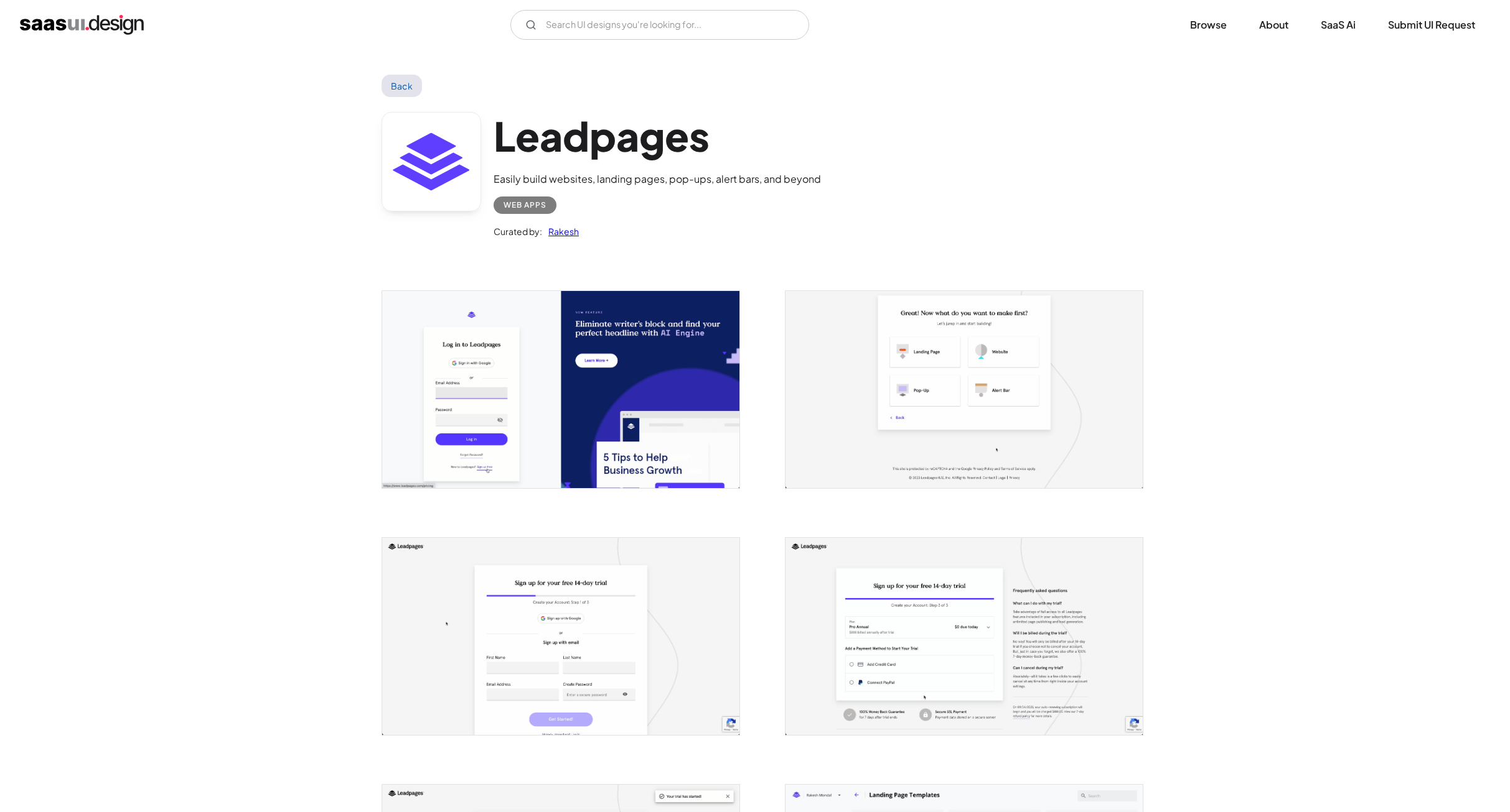
click at [1006, 406] on img "open lightbox" at bounding box center [964, 389] width 357 height 197
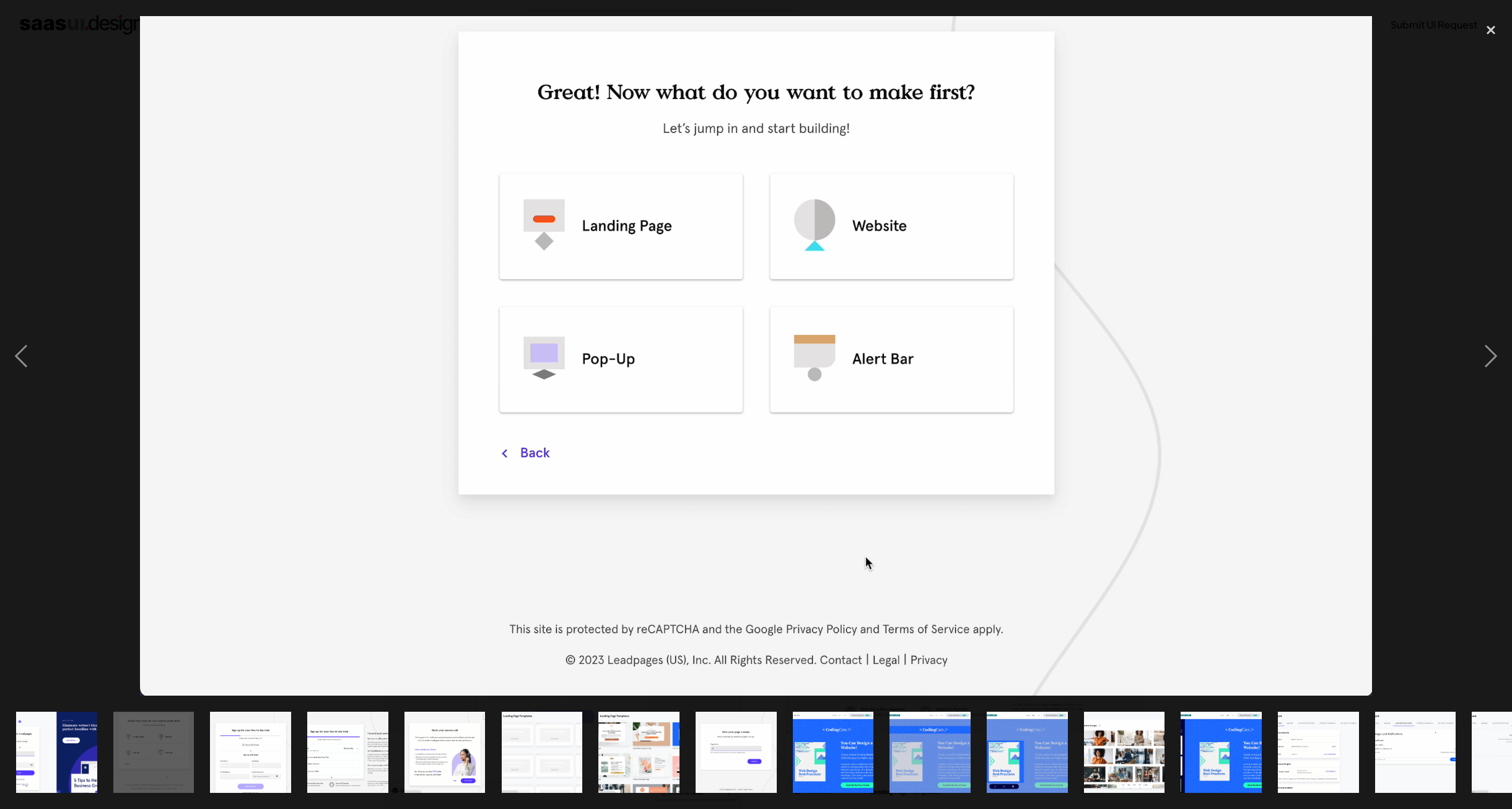
click at [1439, 442] on div at bounding box center [756, 356] width 1512 height 680
